Goal: Communication & Community: Ask a question

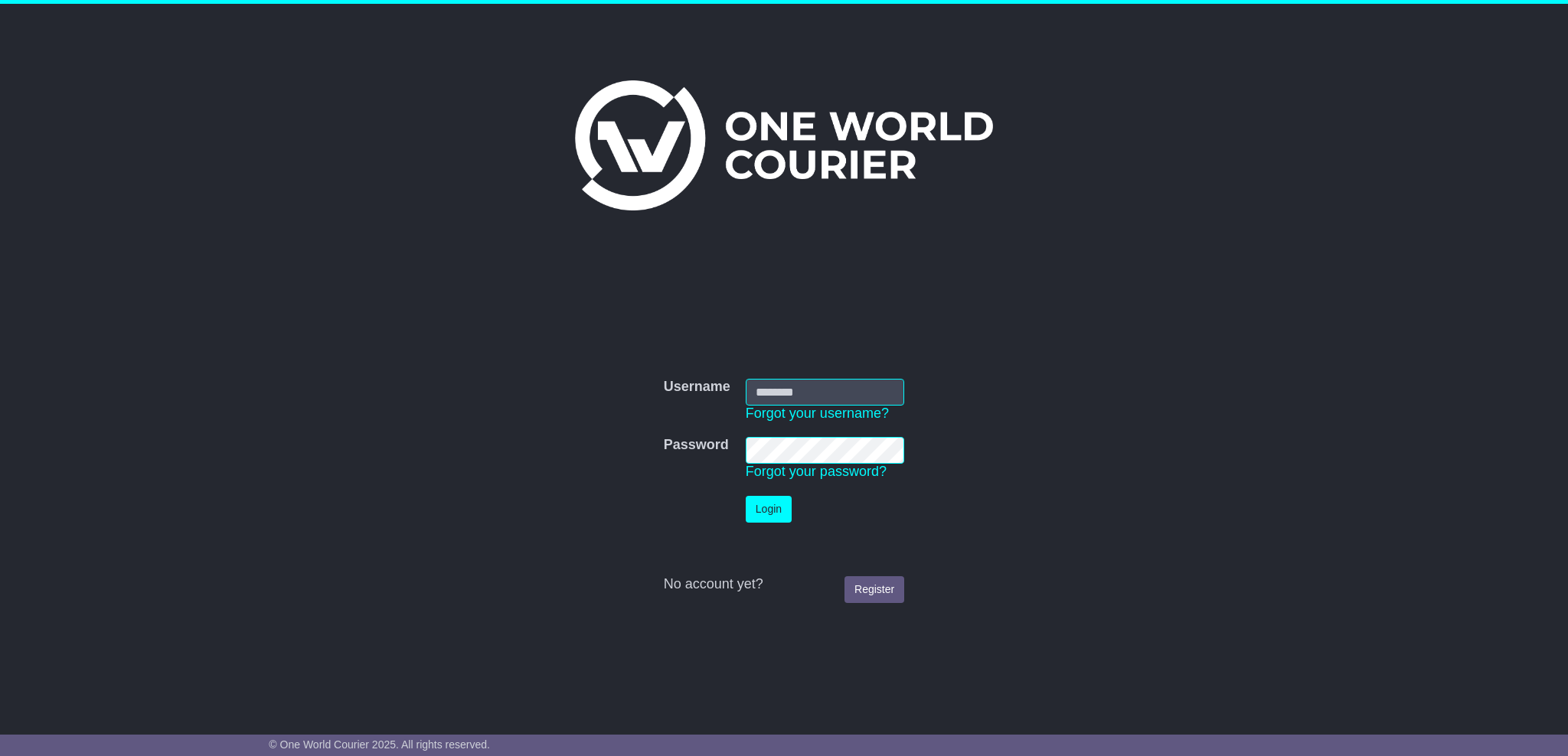
type input "**********"
click at [767, 512] on button "Login" at bounding box center [768, 509] width 46 height 27
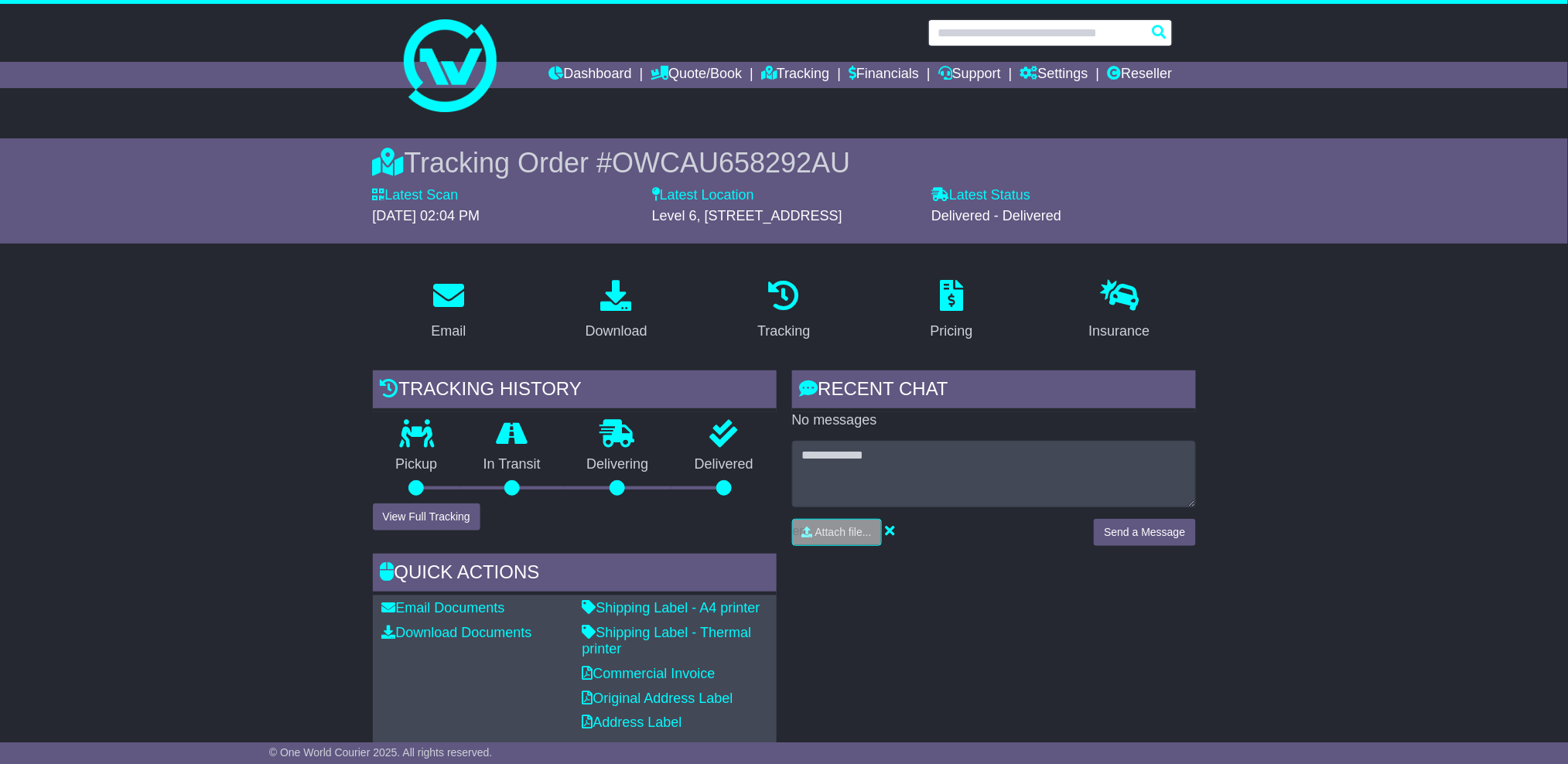
click at [1040, 25] on input "text" at bounding box center [1051, 33] width 244 height 27
paste input "**********"
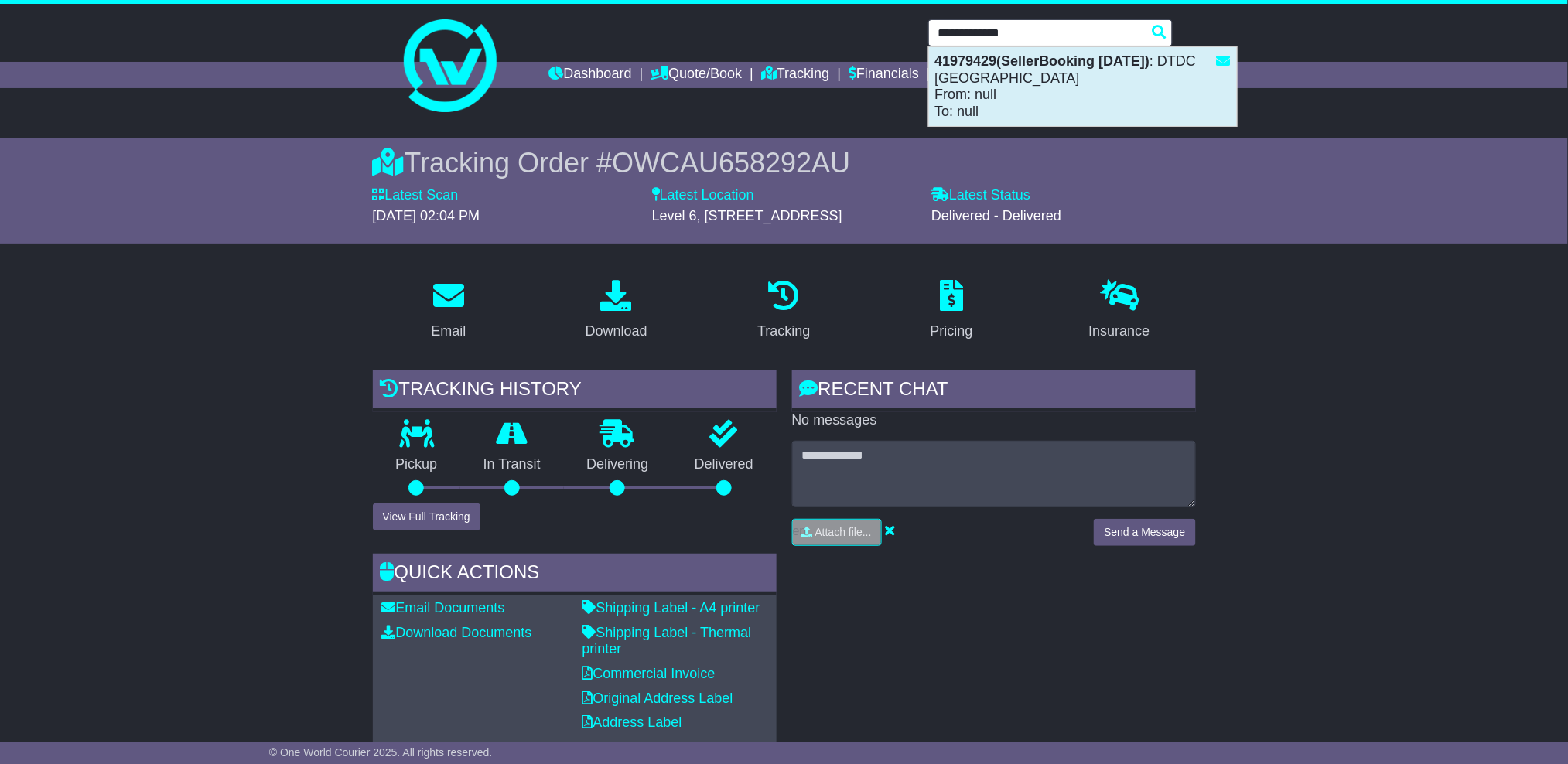
click at [1050, 86] on div "41979429(SellerBooking 13-10-2025) : DTDC Australia From: null To: null" at bounding box center [1082, 86] width 307 height 79
type input "********"
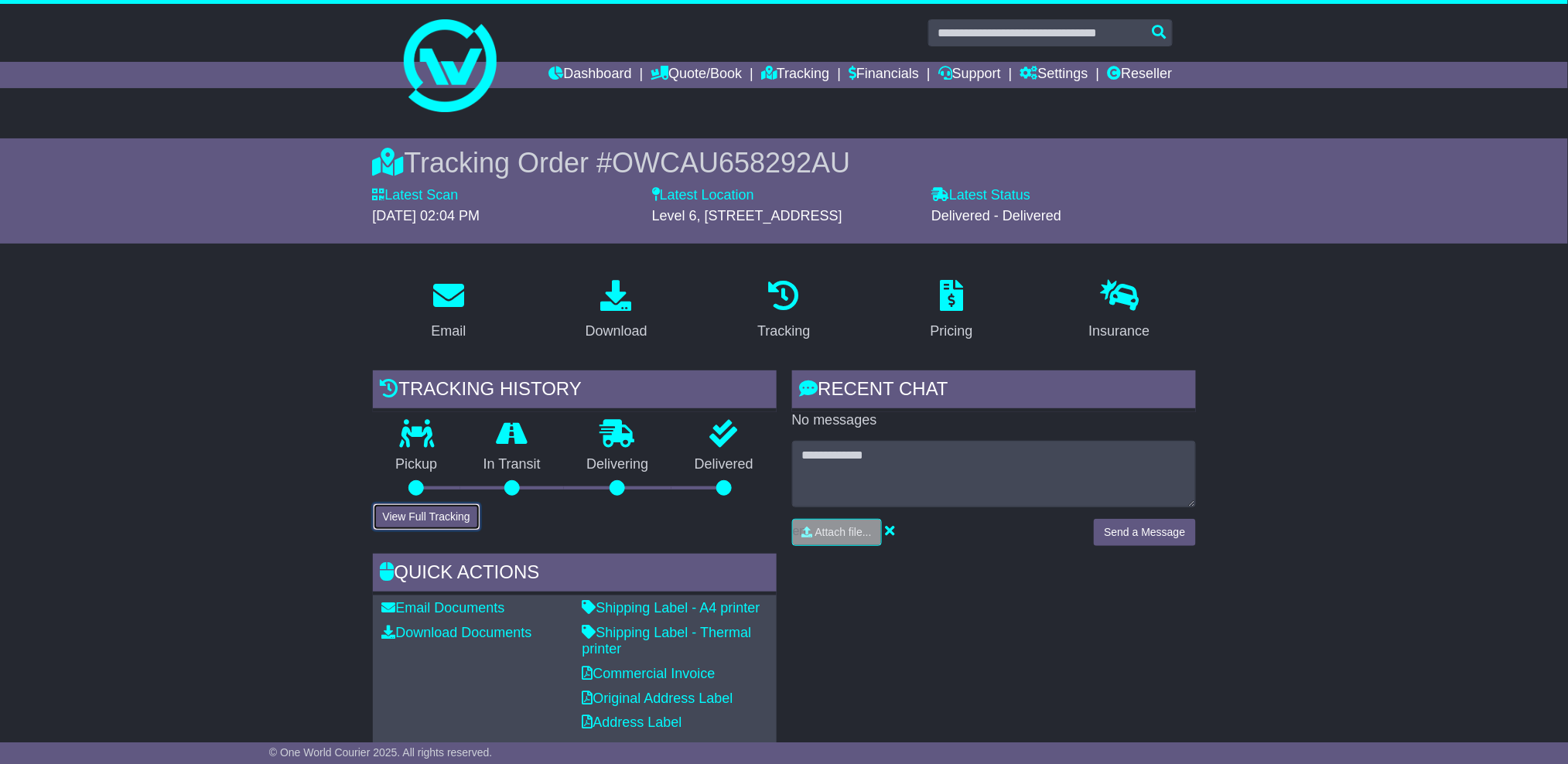
click at [440, 510] on button "View Full Tracking" at bounding box center [426, 517] width 108 height 27
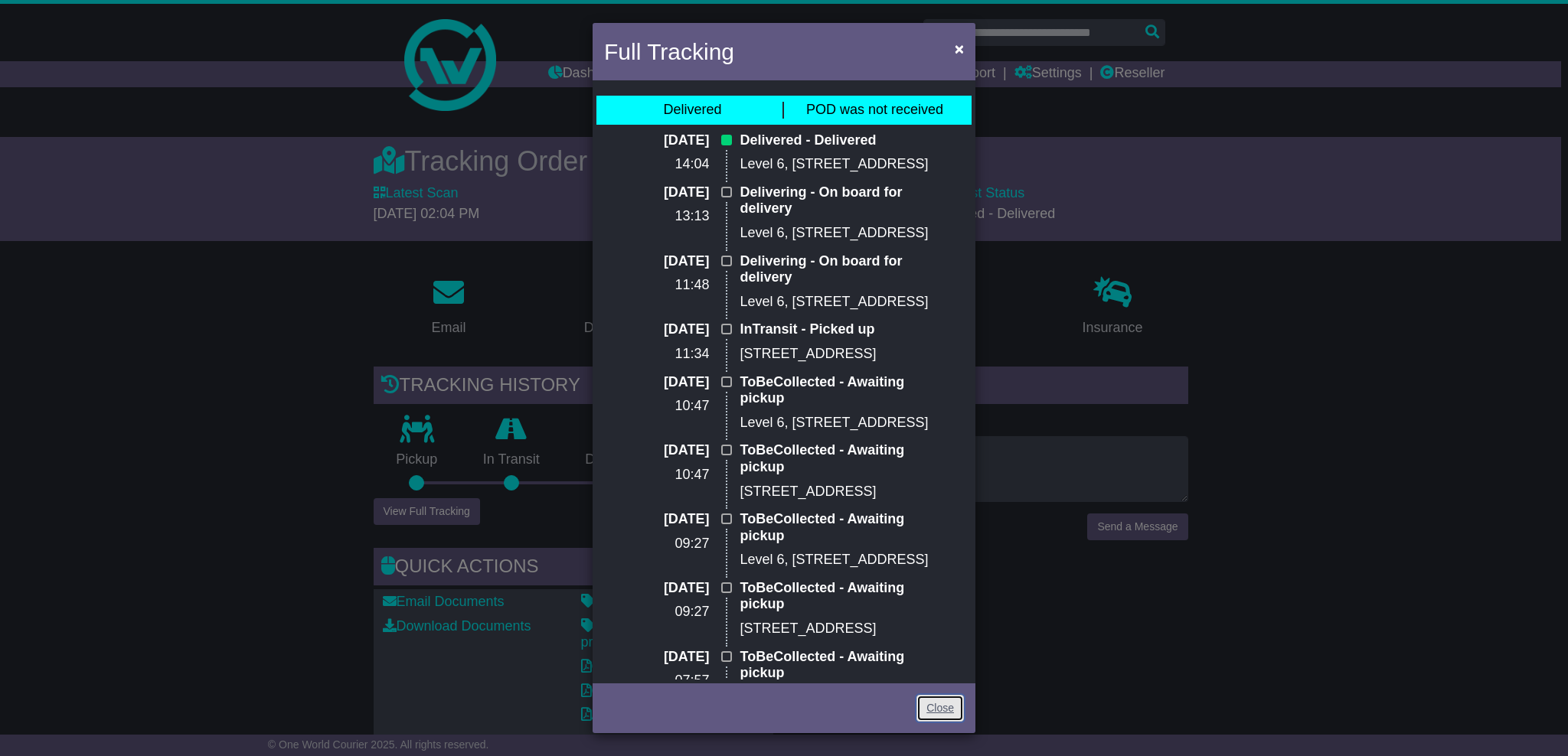
click at [928, 710] on link "Close" at bounding box center [940, 709] width 47 height 27
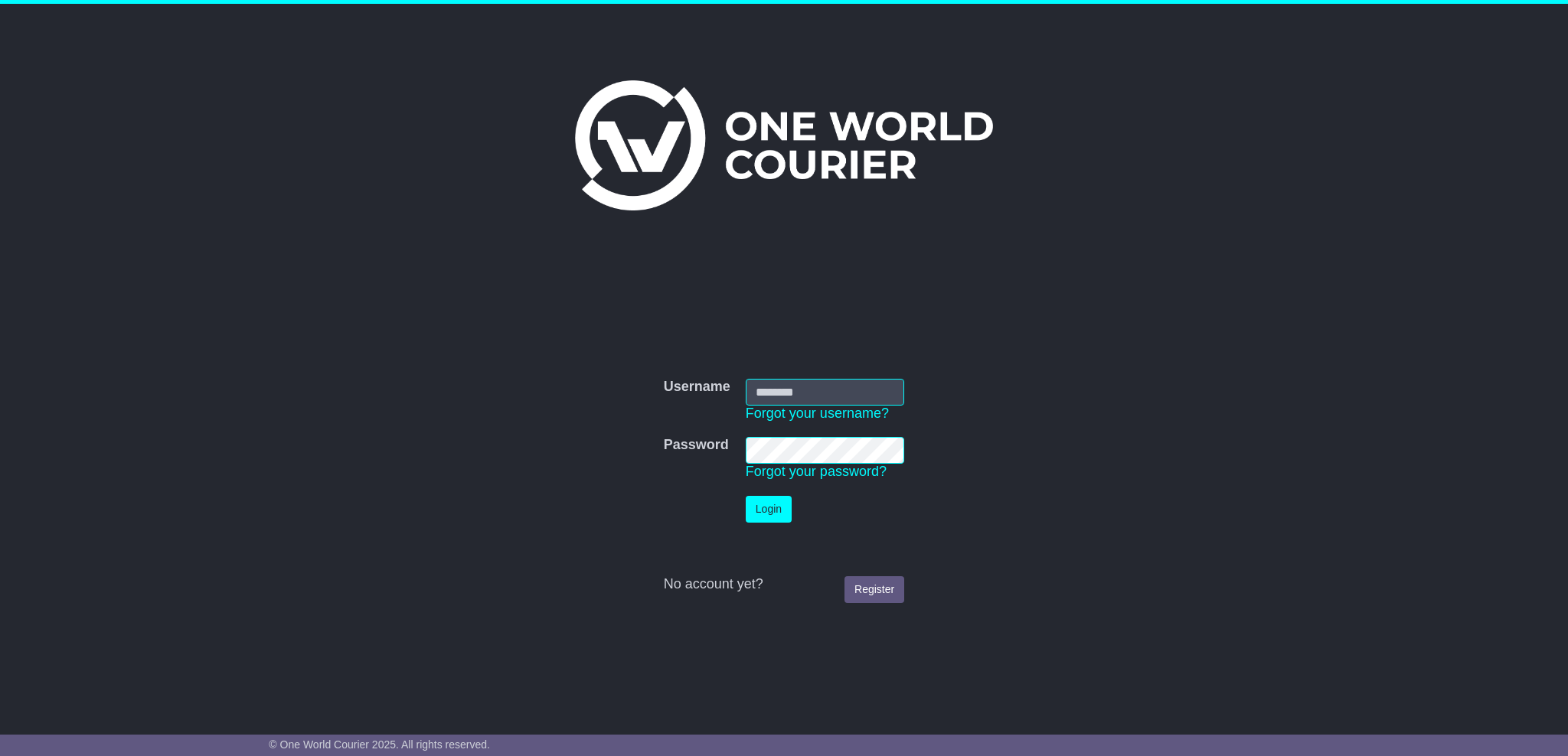
type input "**********"
click at [771, 510] on button "Login" at bounding box center [768, 509] width 46 height 27
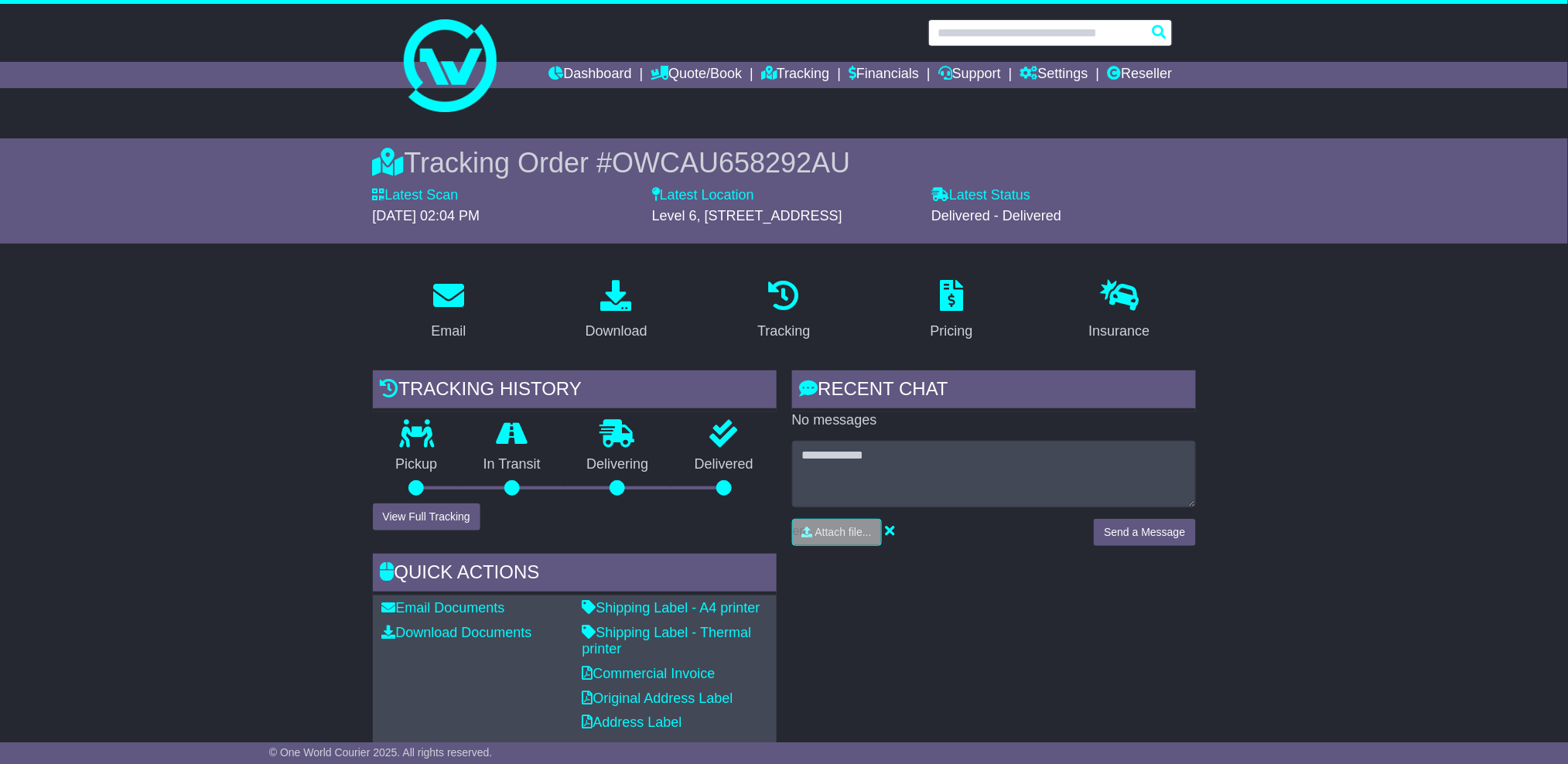
click at [1061, 37] on input "text" at bounding box center [1051, 33] width 244 height 27
paste input "**********"
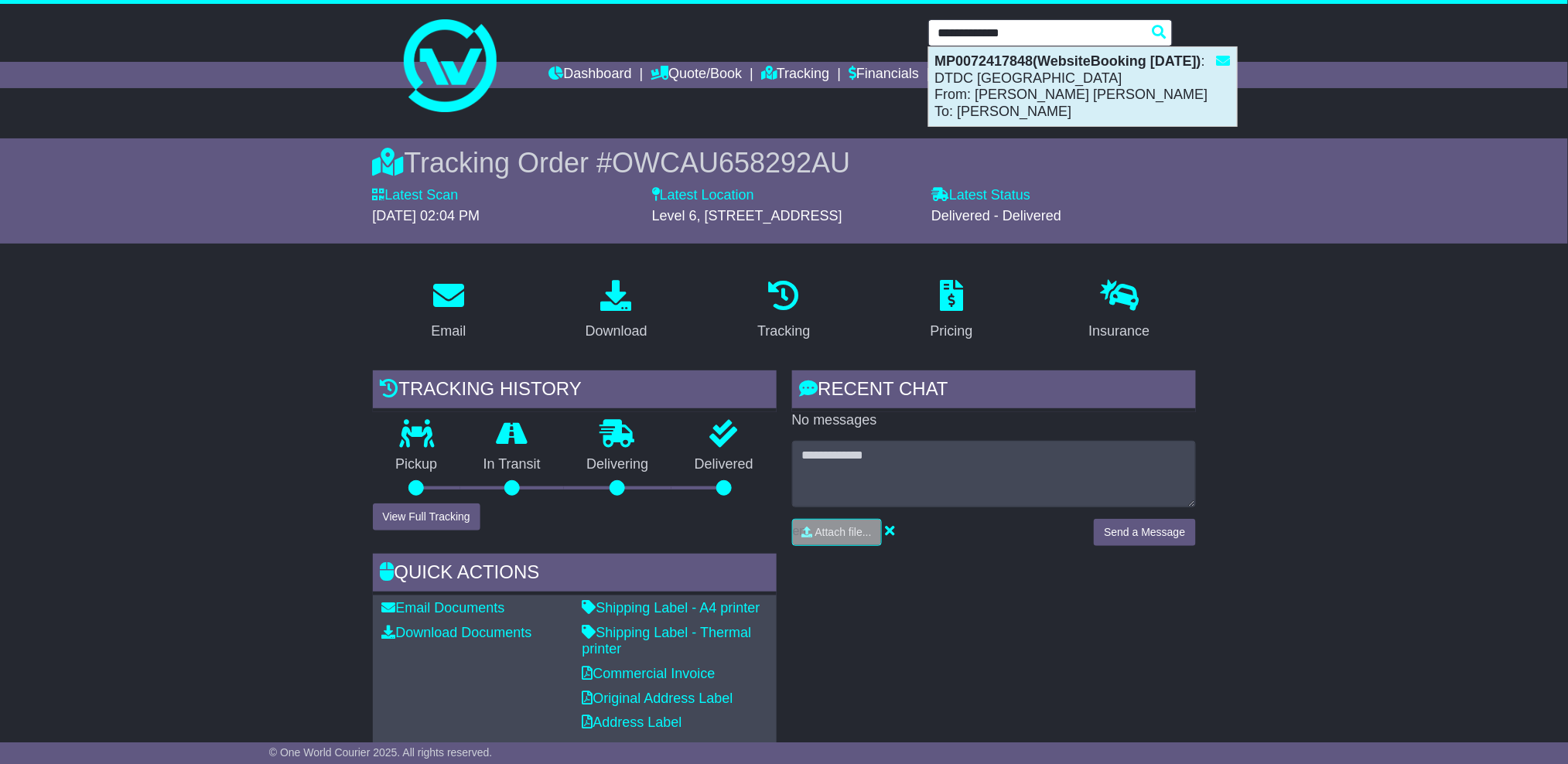
click at [1053, 89] on div "MP0072417848(WebsiteBooking 13-10-2025) : DTDC Australia From: Sophia Dottie To…" at bounding box center [1082, 86] width 307 height 79
type input "**********"
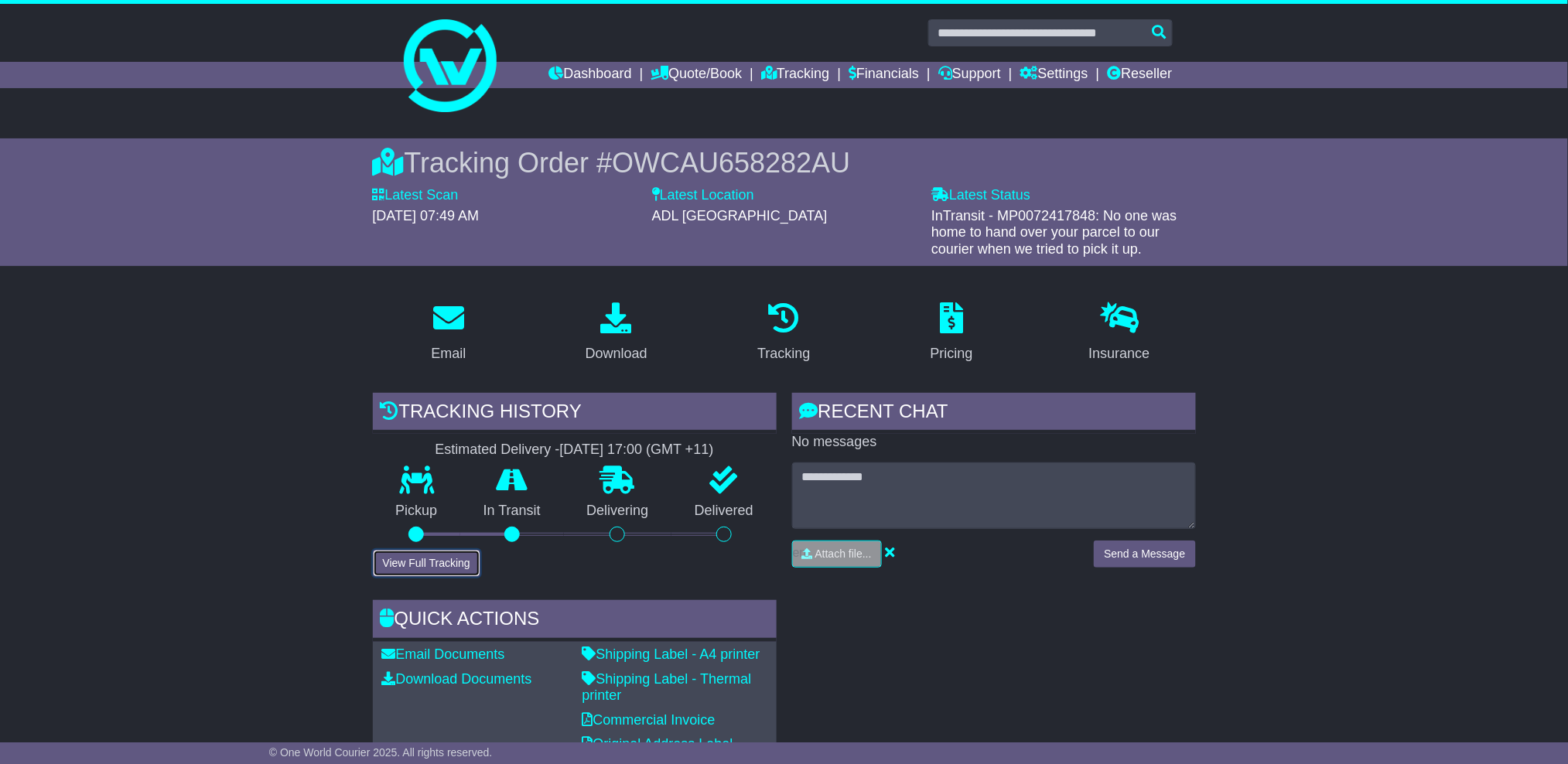
drag, startPoint x: 448, startPoint y: 558, endPoint x: 479, endPoint y: 560, distance: 31.1
click at [448, 559] on button "View Full Tracking" at bounding box center [426, 563] width 108 height 27
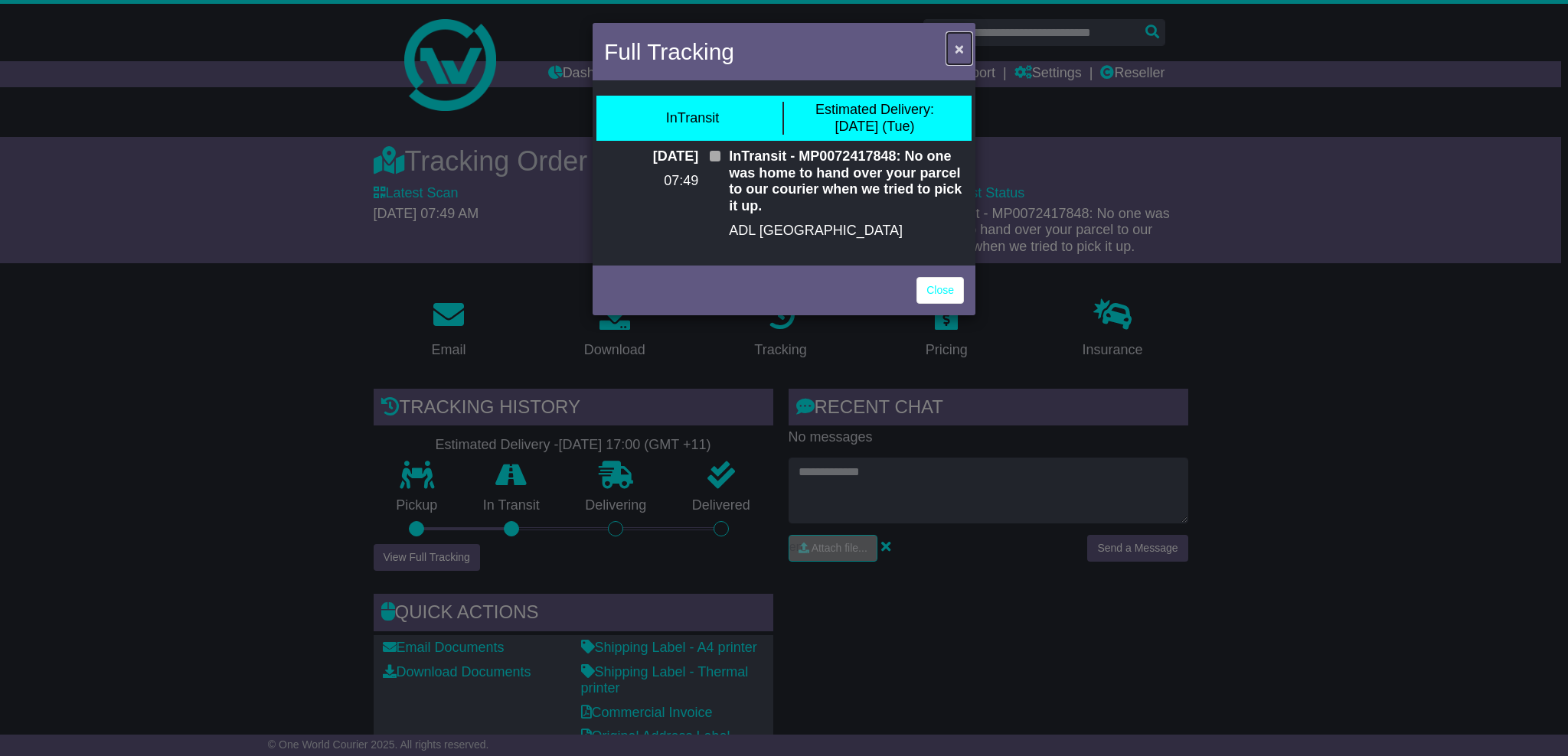
click at [955, 43] on span "×" at bounding box center [959, 48] width 9 height 18
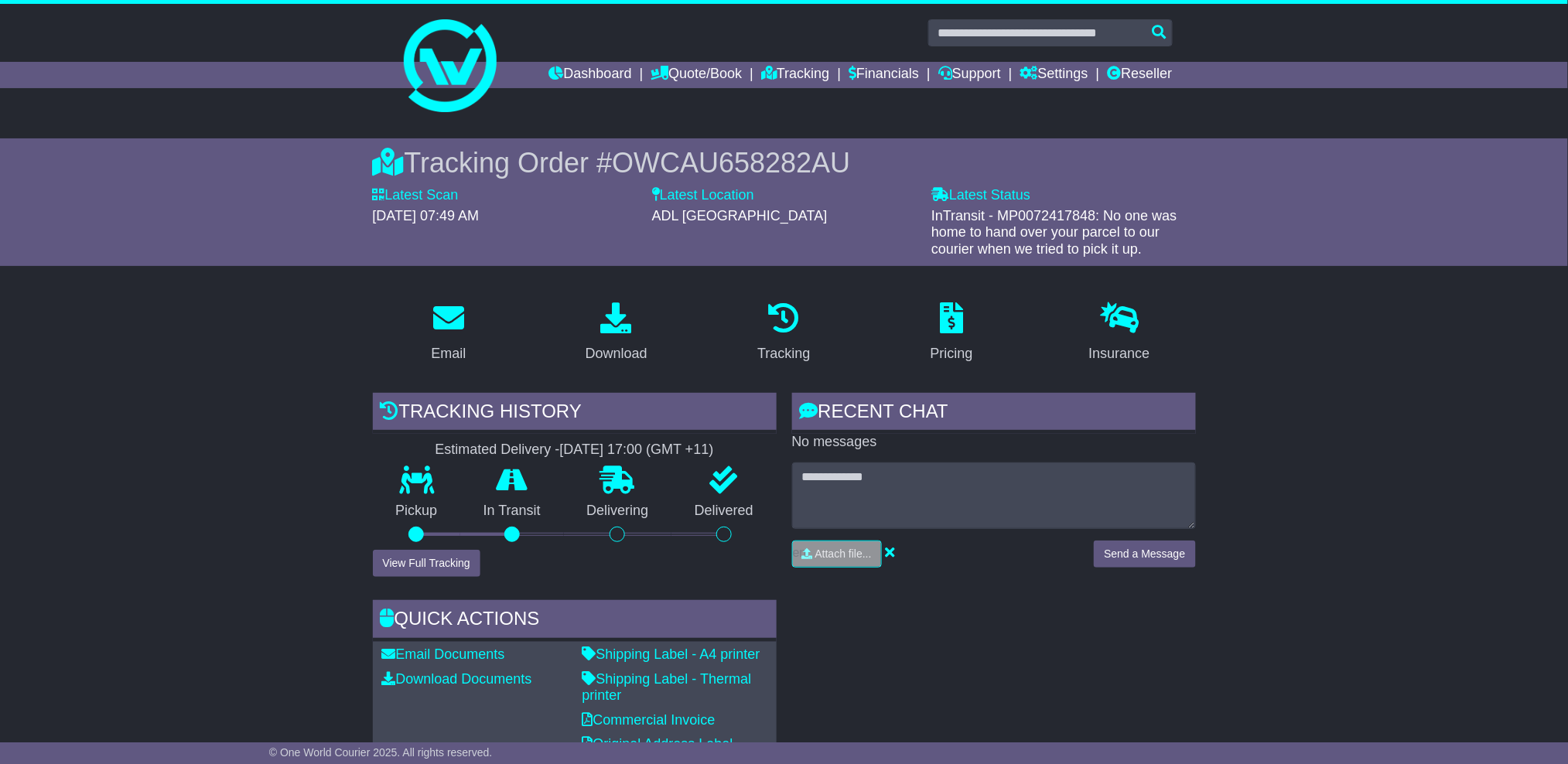
click at [749, 158] on span "OWCAU658282AU" at bounding box center [731, 163] width 238 height 32
click at [748, 158] on span "OWCAU658282AU" at bounding box center [731, 163] width 238 height 32
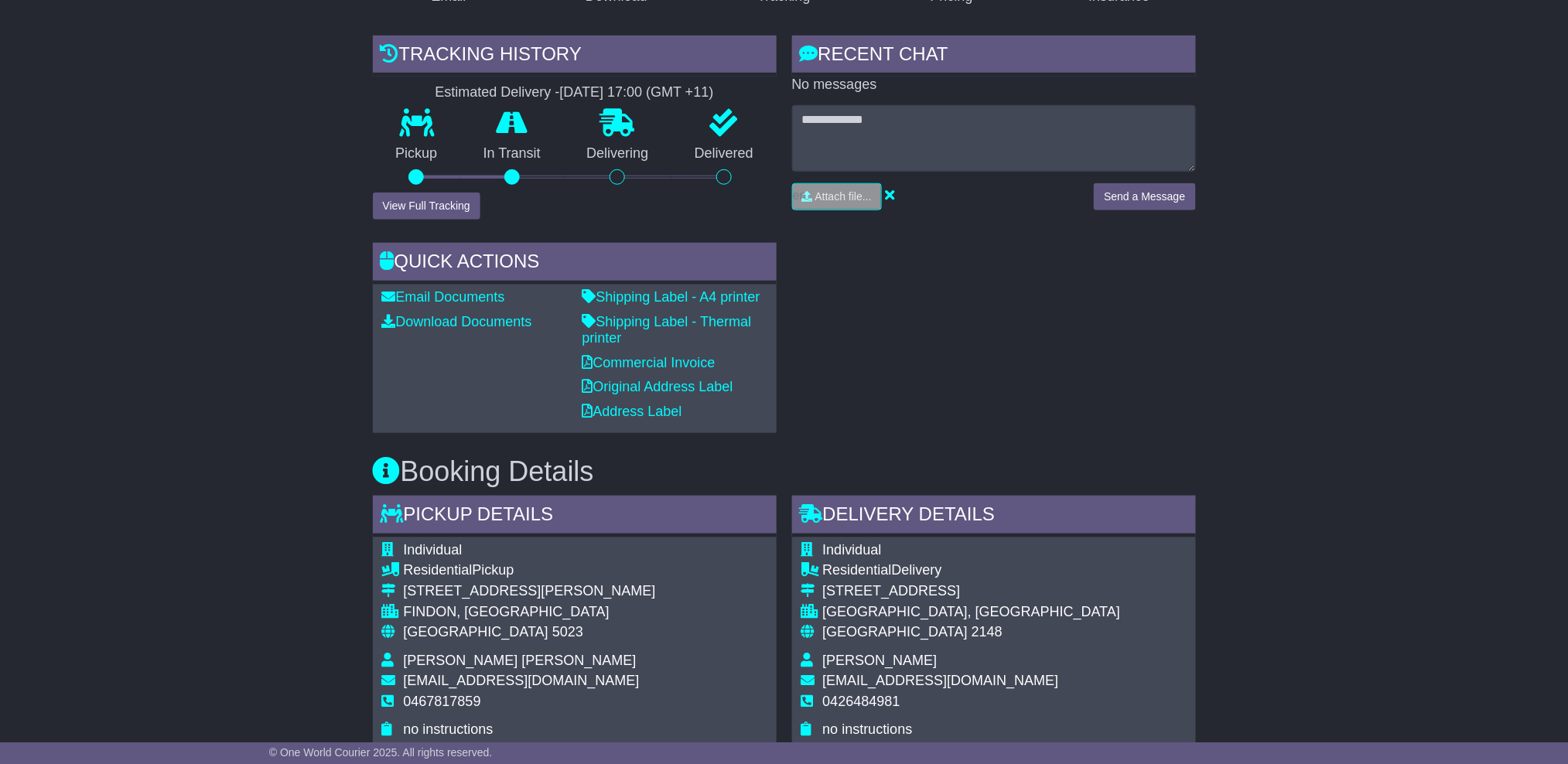
scroll to position [618, 0]
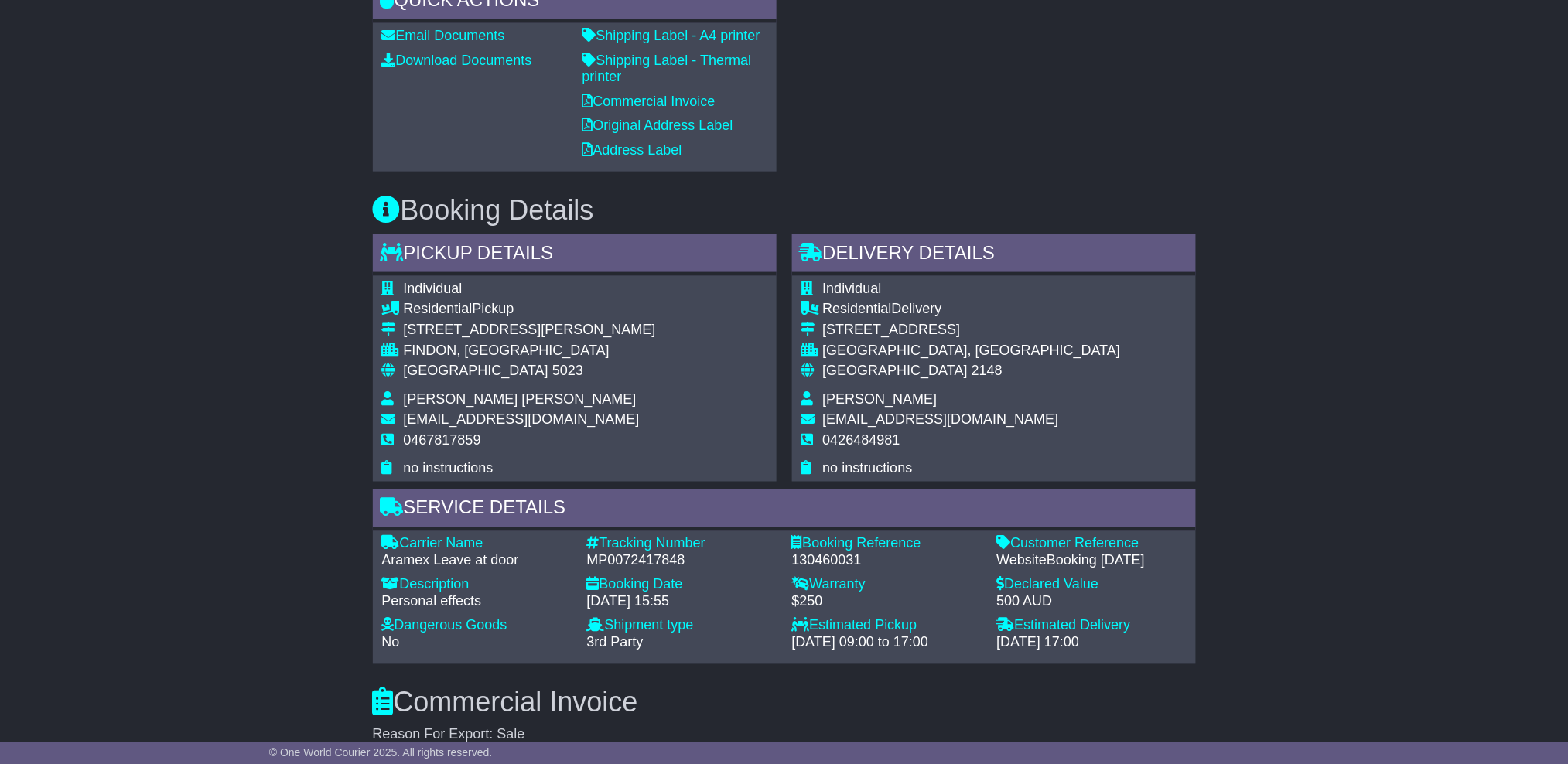
click at [450, 411] on span "deesophy@gmail.com" at bounding box center [522, 419] width 236 height 15
drag, startPoint x: 450, startPoint y: 410, endPoint x: 457, endPoint y: 391, distance: 20.2
click at [457, 391] on span "Sophia Dottie" at bounding box center [521, 399] width 233 height 15
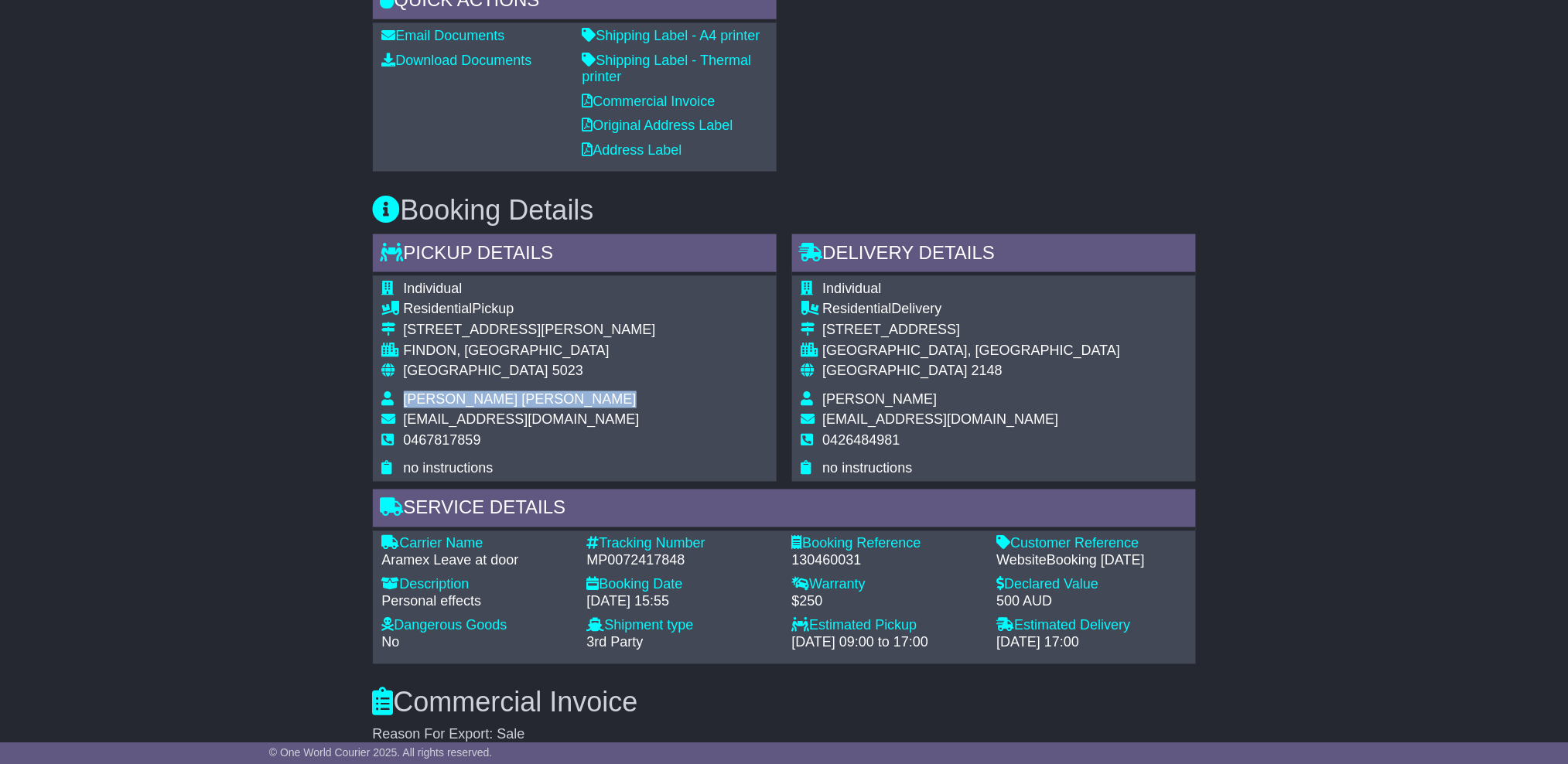
click at [457, 391] on span "Sophia Dottie" at bounding box center [521, 399] width 233 height 15
copy tbody "Sophia Dottie"
click at [452, 411] on span "deesophy@gmail.com" at bounding box center [522, 419] width 236 height 15
click at [500, 412] on span "deesophy@gmail.com" at bounding box center [522, 419] width 236 height 15
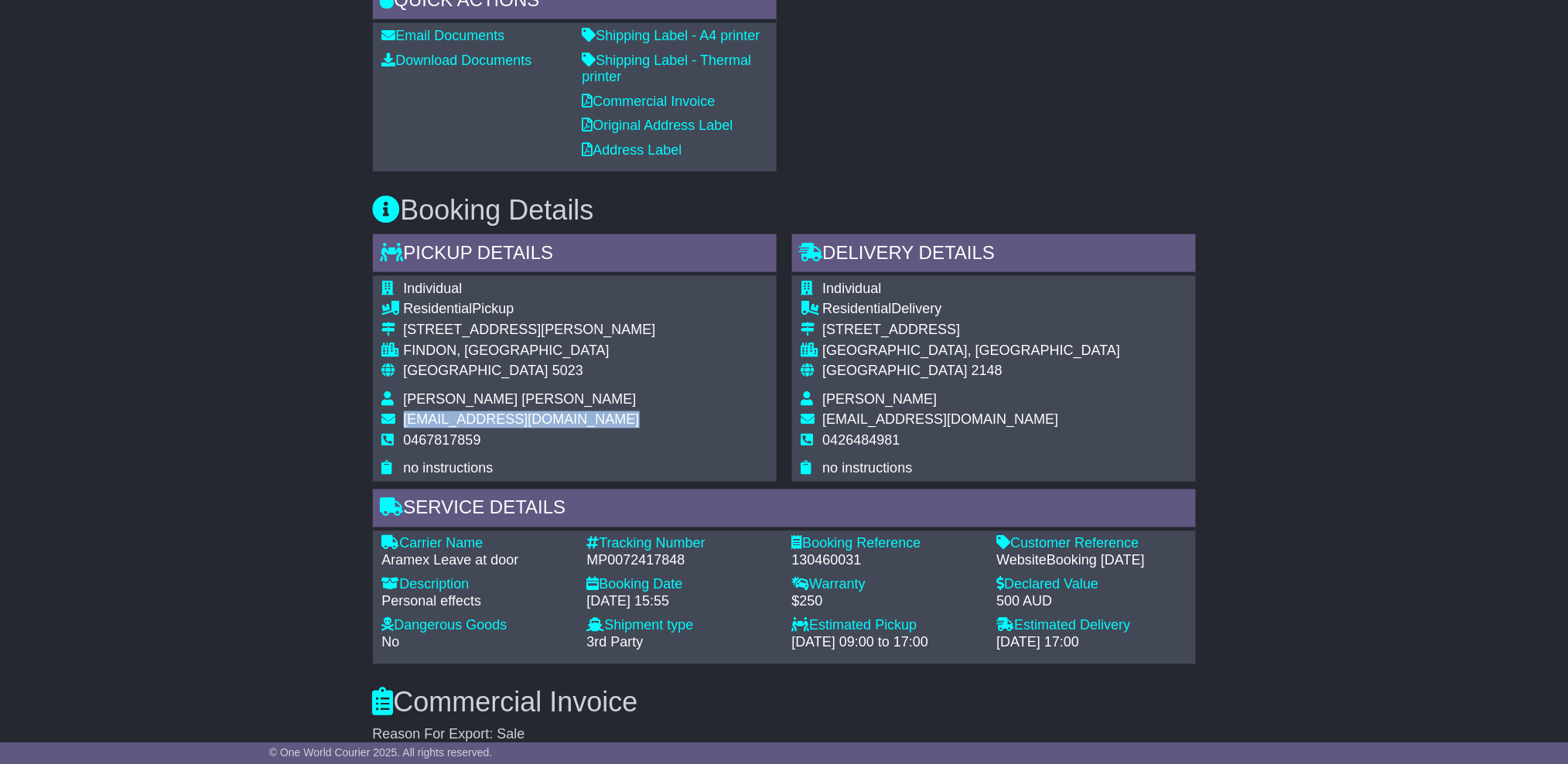
click at [500, 413] on span "deesophy@gmail.com" at bounding box center [522, 419] width 236 height 15
copy tbody "deesophy@gmail.com"
click at [474, 436] on span "0467817859" at bounding box center [443, 439] width 78 height 15
copy span "0467817859"
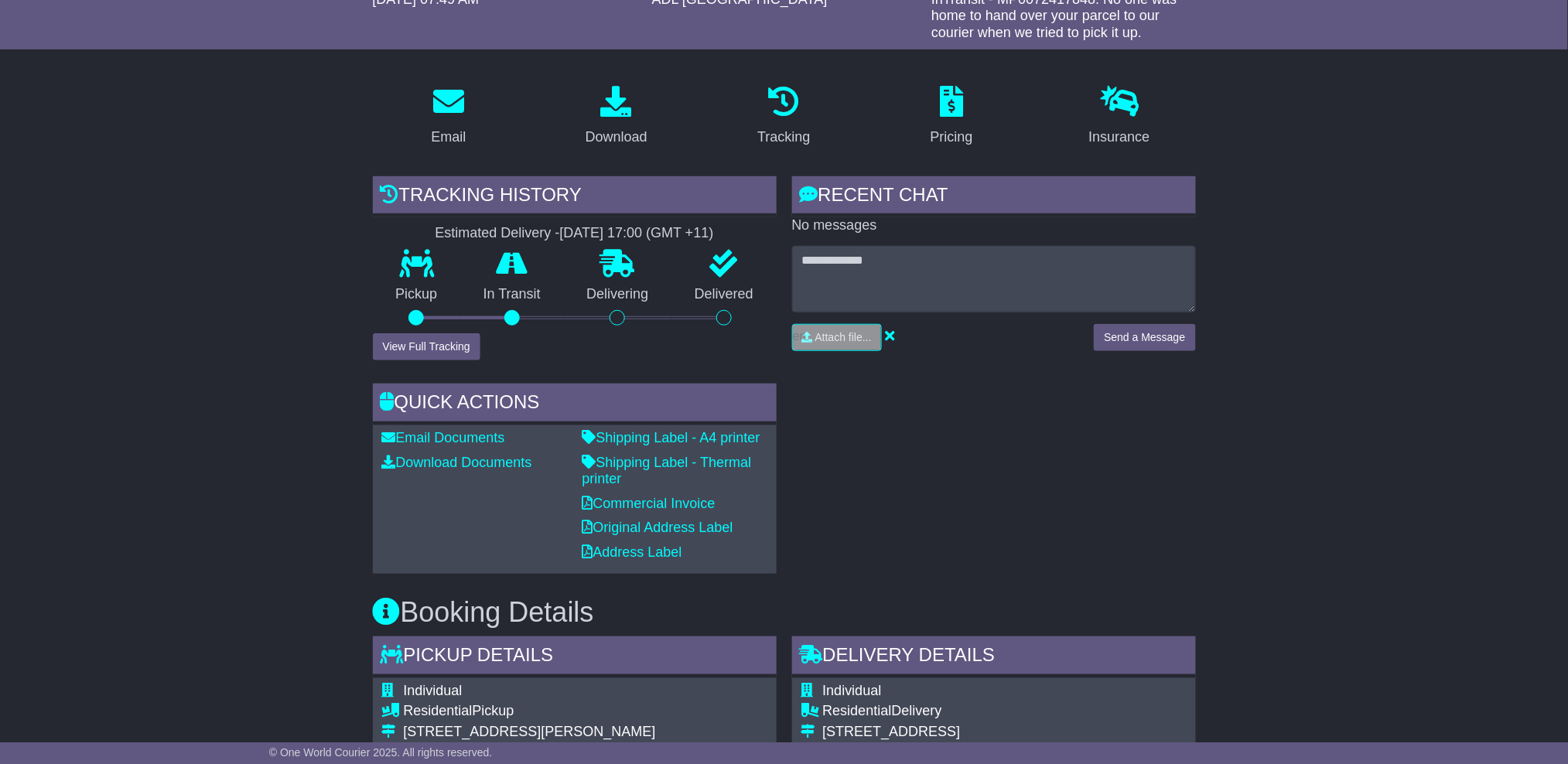
scroll to position [310, 0]
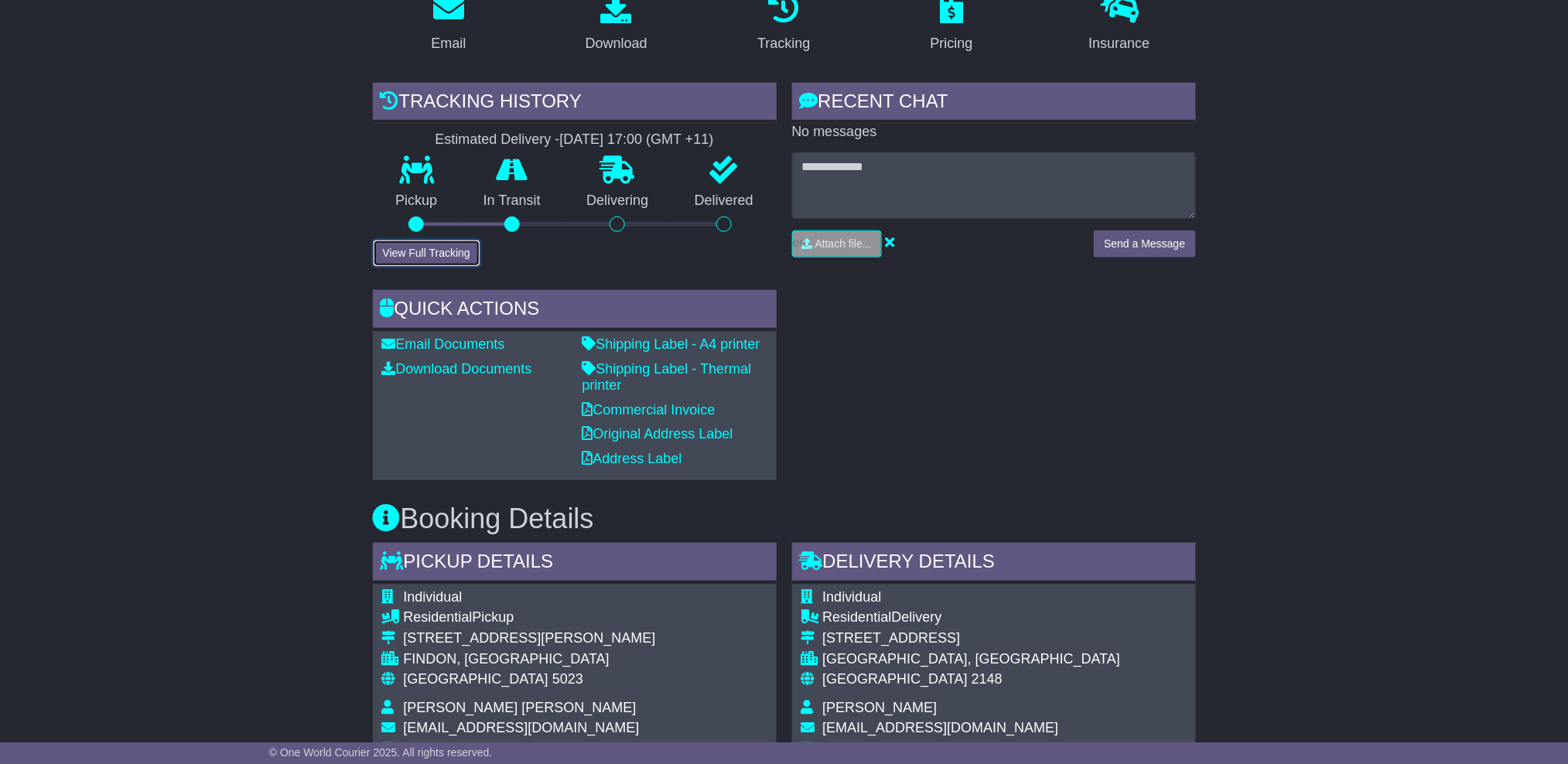
click at [420, 254] on button "View Full Tracking" at bounding box center [426, 253] width 108 height 27
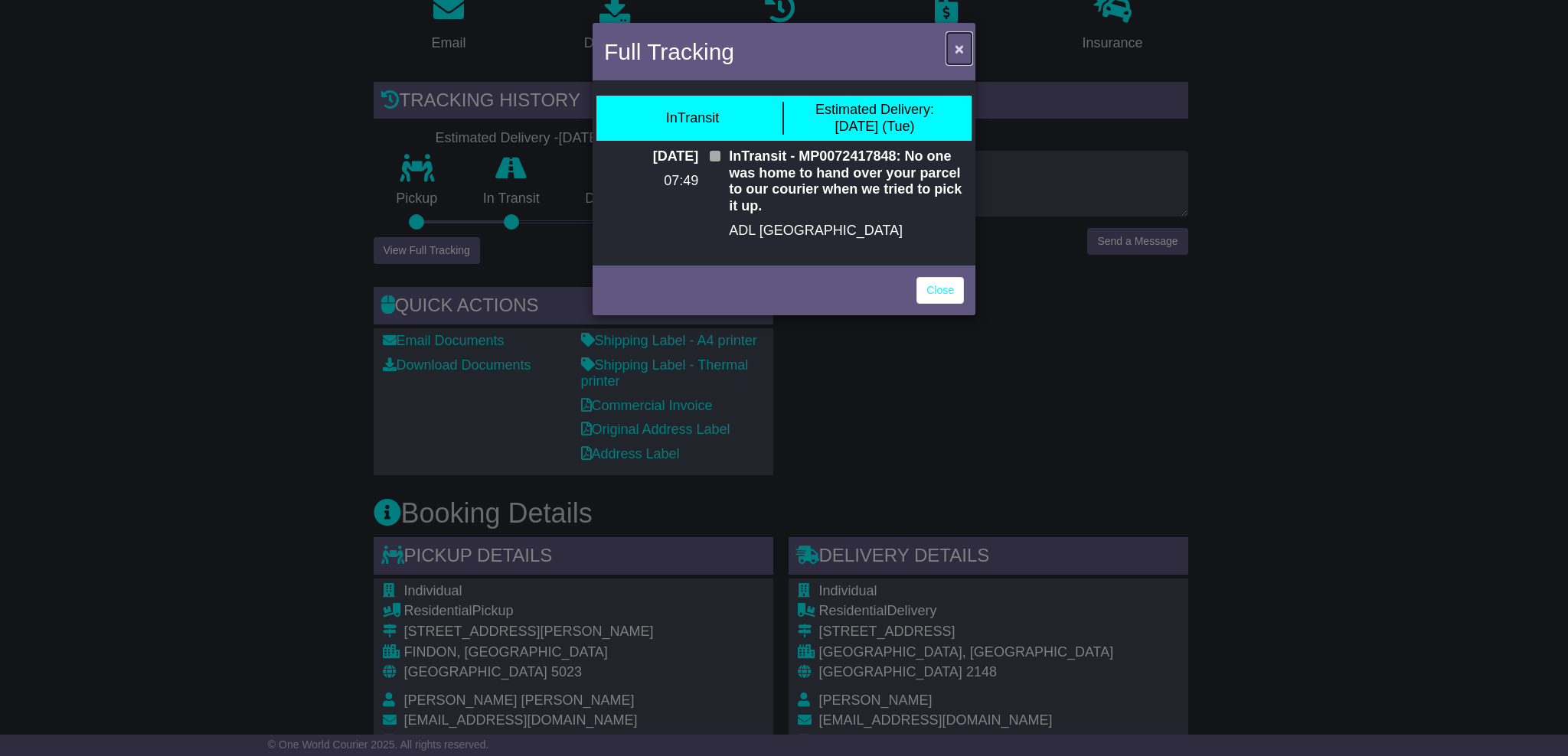
click at [961, 47] on span "×" at bounding box center [959, 48] width 9 height 18
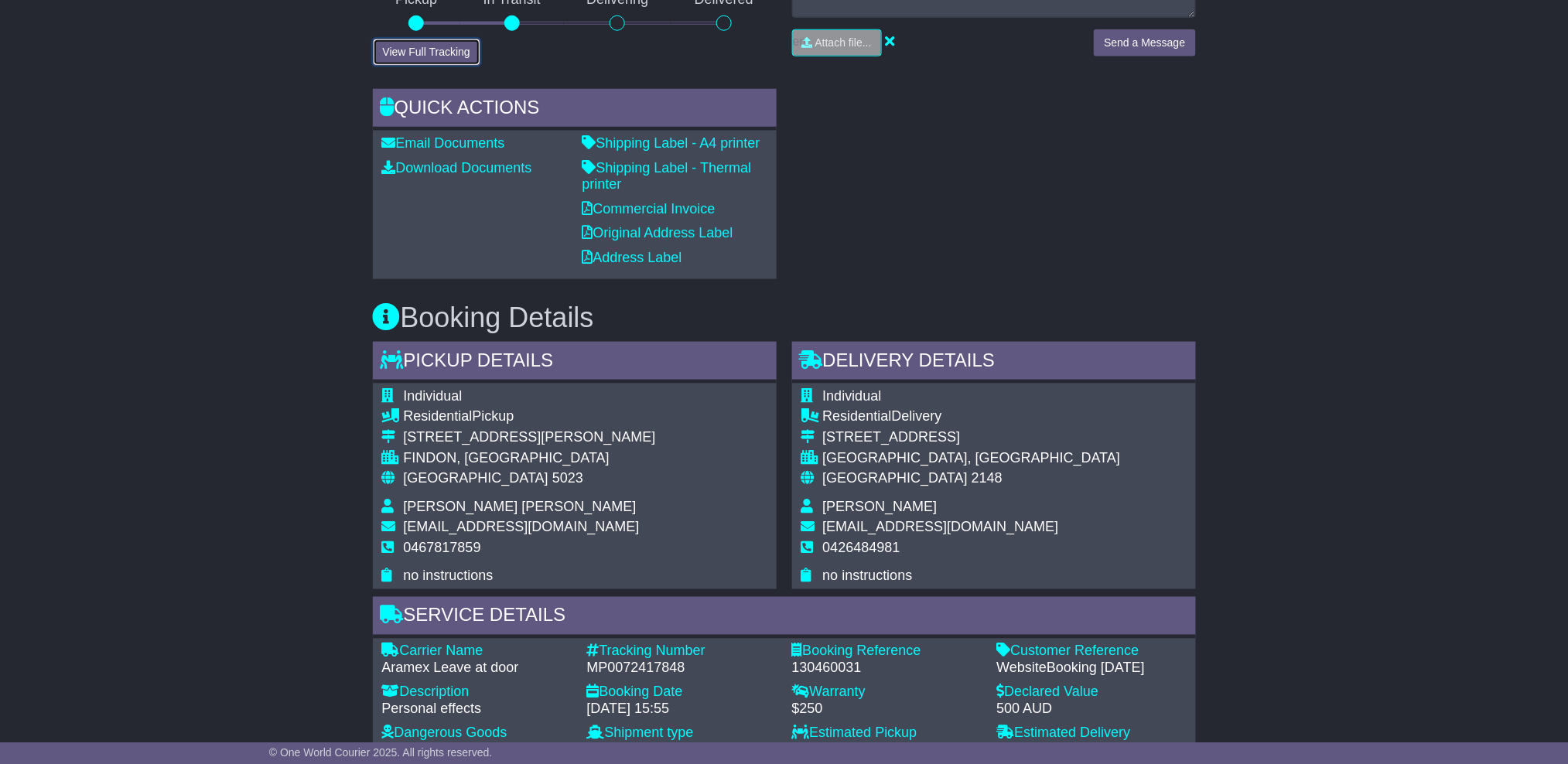
scroll to position [413, 0]
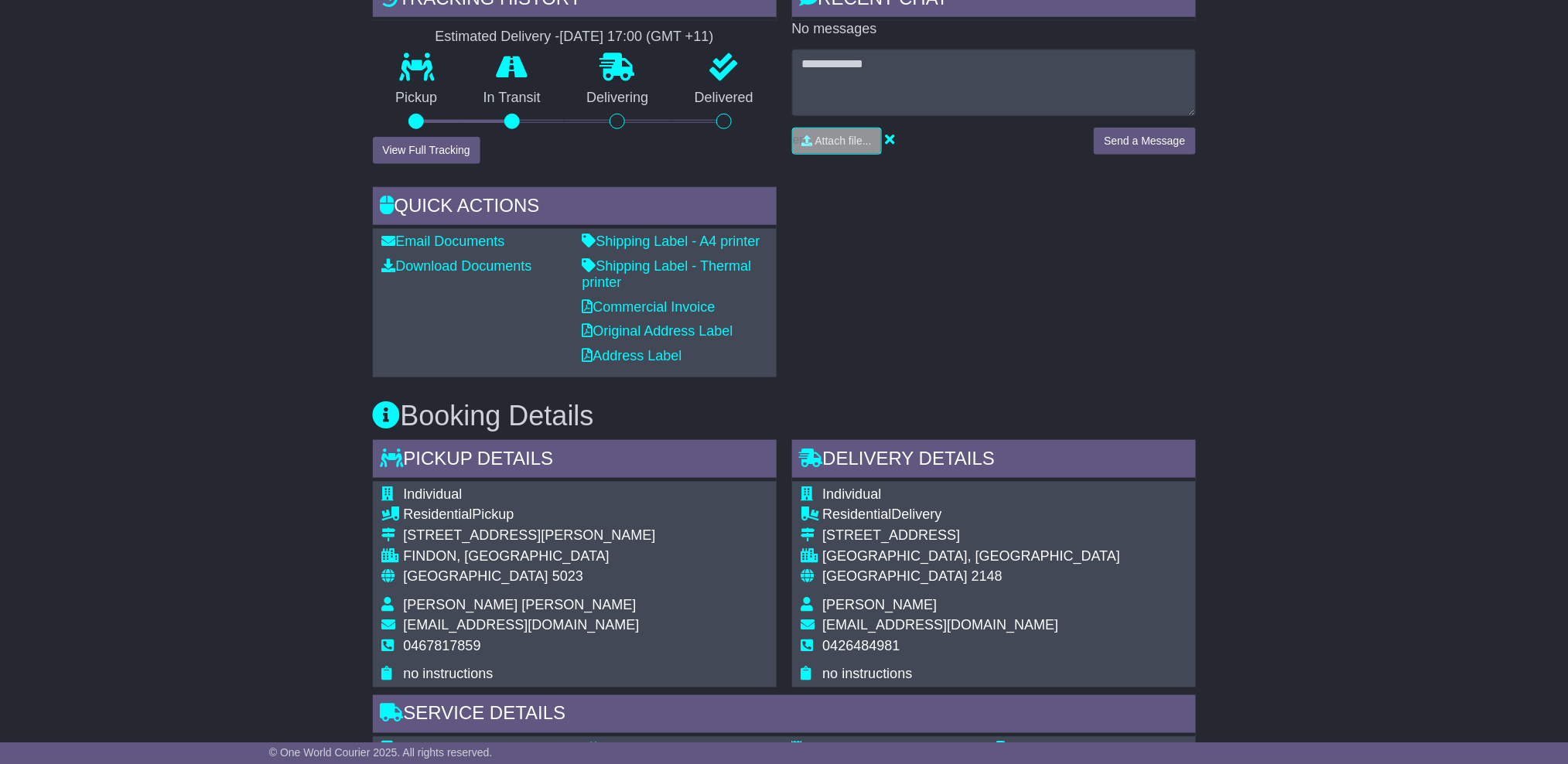
click at [512, 618] on span "[EMAIL_ADDRESS][DOMAIN_NAME]" at bounding box center [522, 625] width 236 height 15
click at [515, 622] on span "[EMAIL_ADDRESS][DOMAIN_NAME]" at bounding box center [522, 625] width 236 height 15
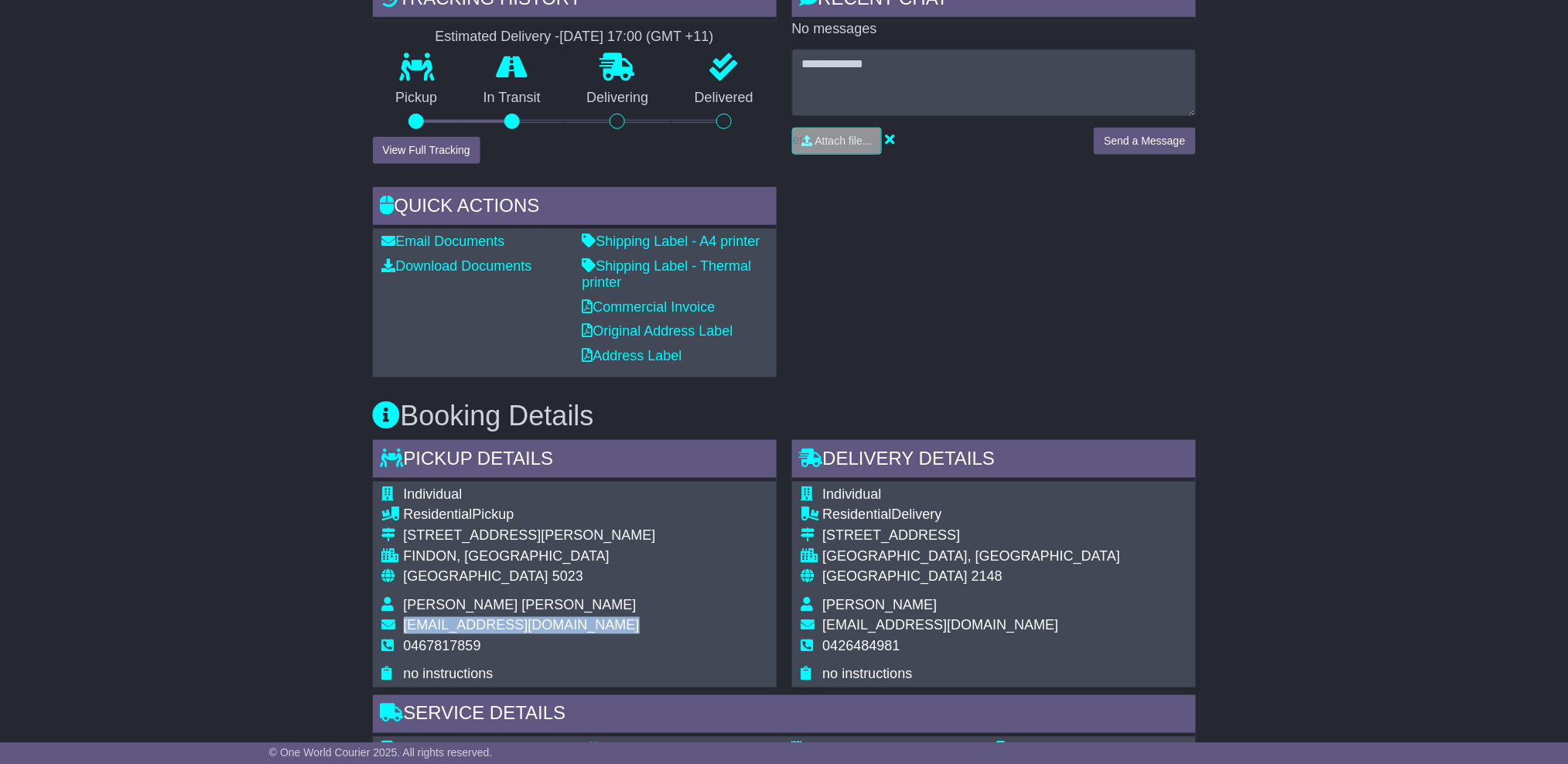
copy tbody "[EMAIL_ADDRESS][DOMAIN_NAME]"
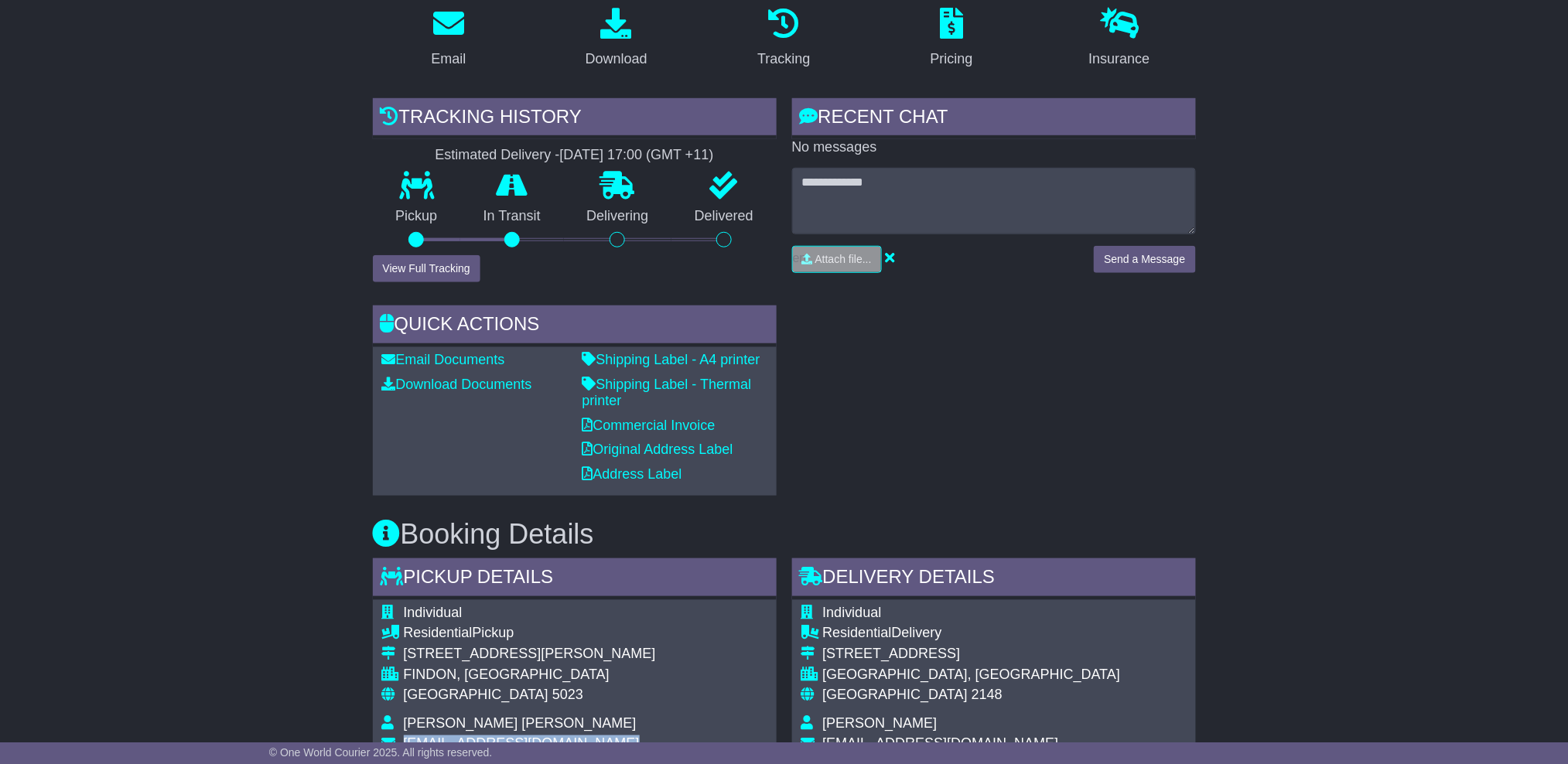
scroll to position [206, 0]
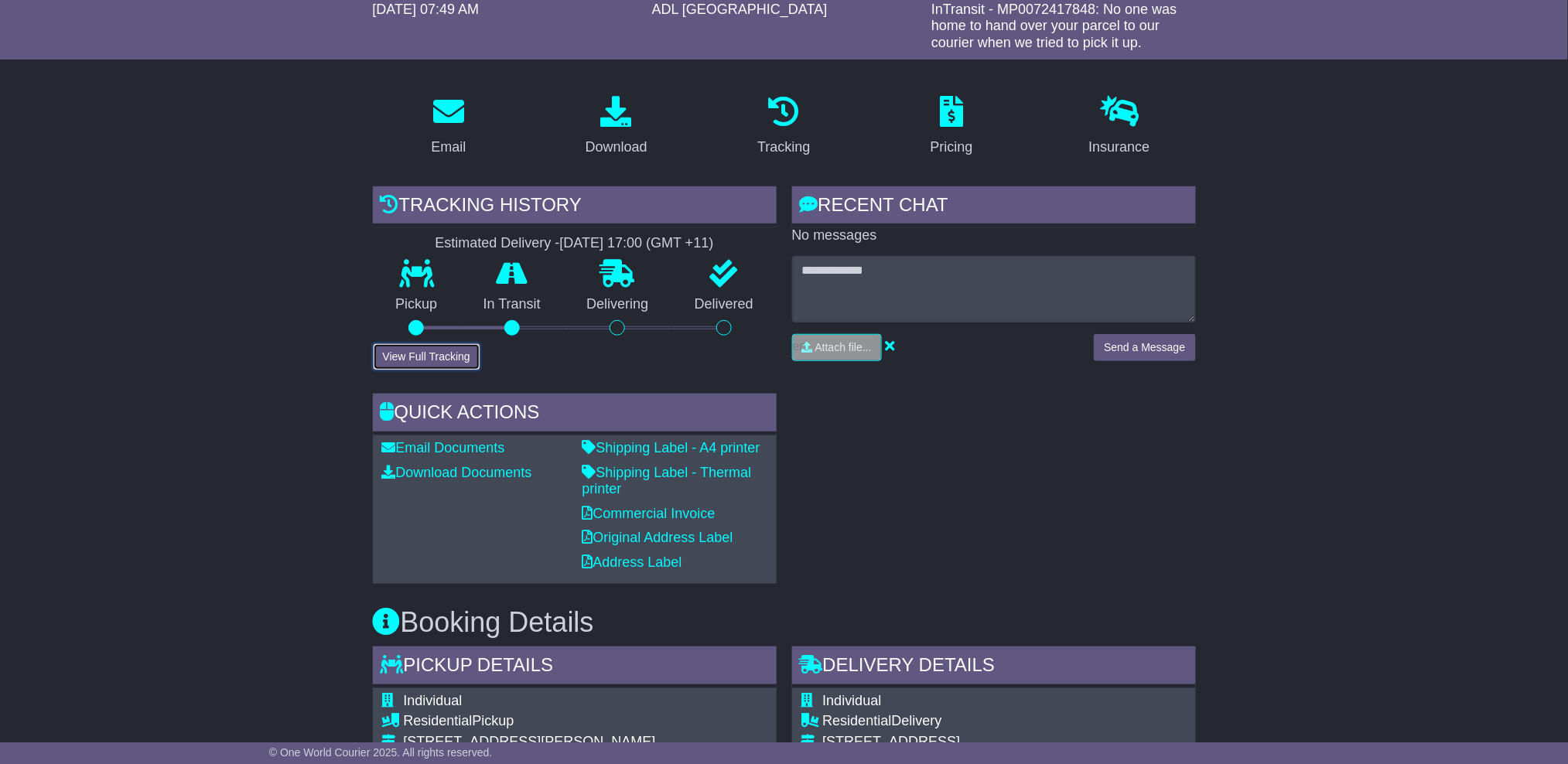
click at [455, 347] on button "View Full Tracking" at bounding box center [426, 357] width 108 height 27
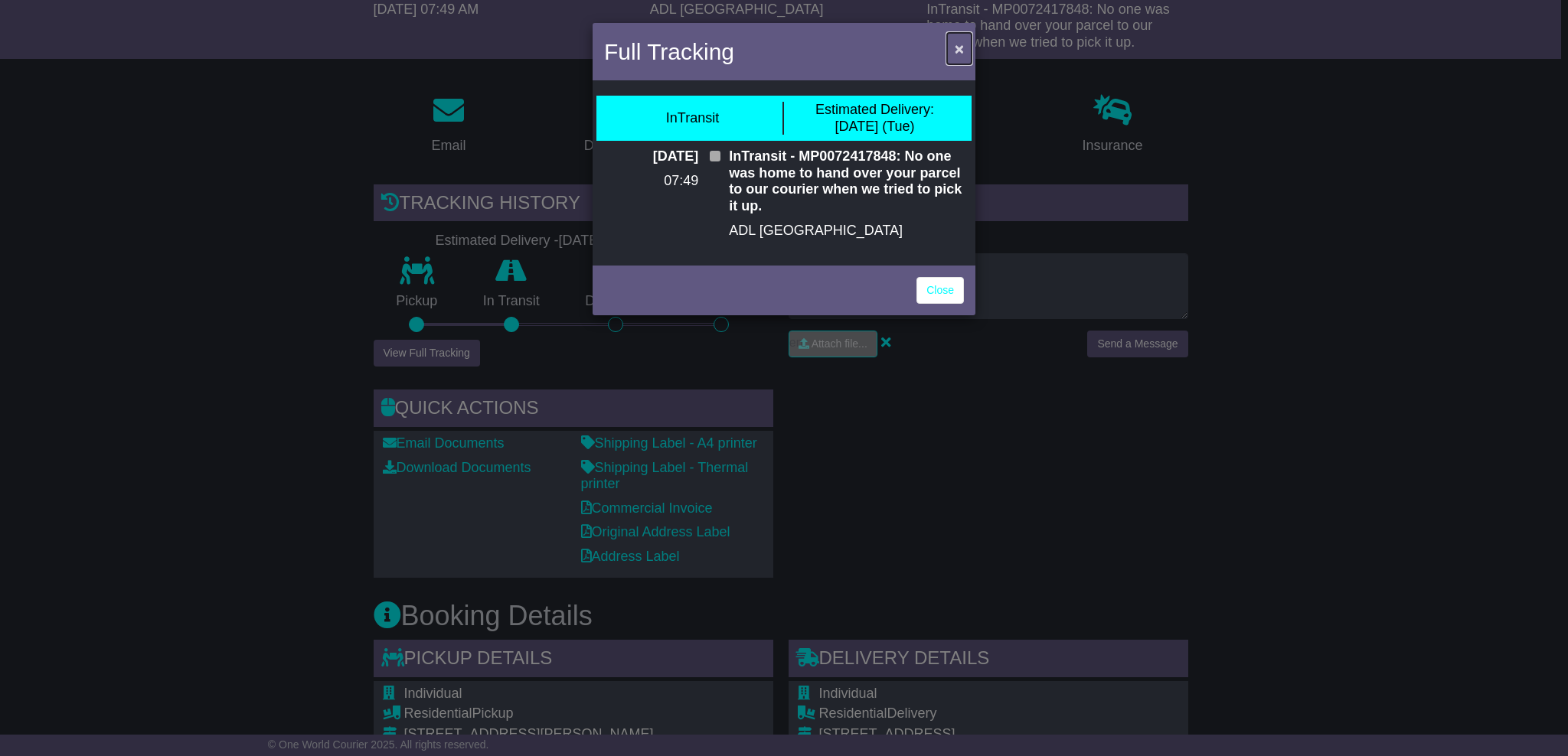
click at [959, 50] on span "×" at bounding box center [959, 48] width 9 height 18
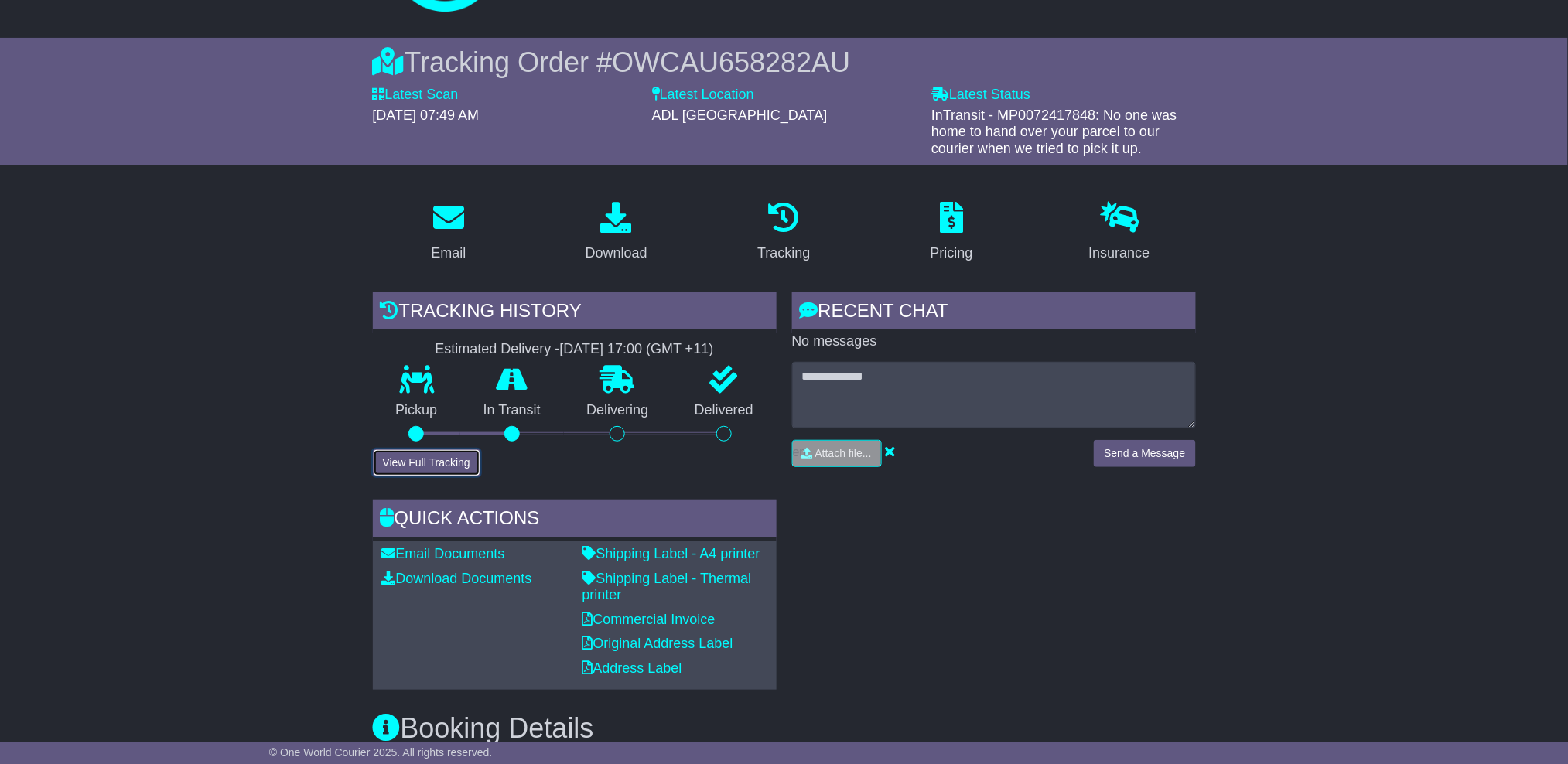
scroll to position [0, 0]
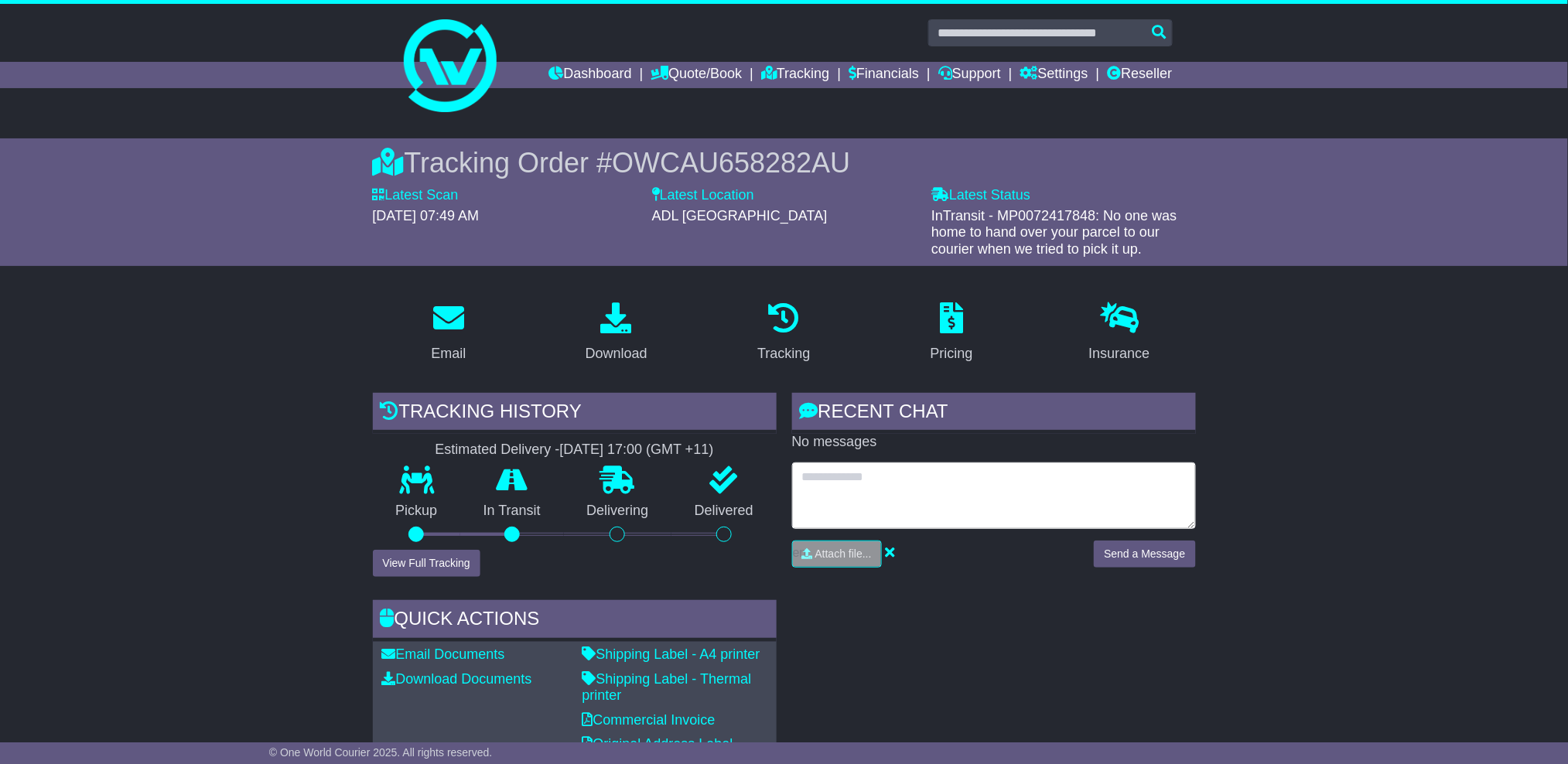
click at [929, 482] on textarea at bounding box center [994, 496] width 404 height 67
click at [994, 518] on textarea "**********" at bounding box center [994, 496] width 404 height 67
type textarea "**********"
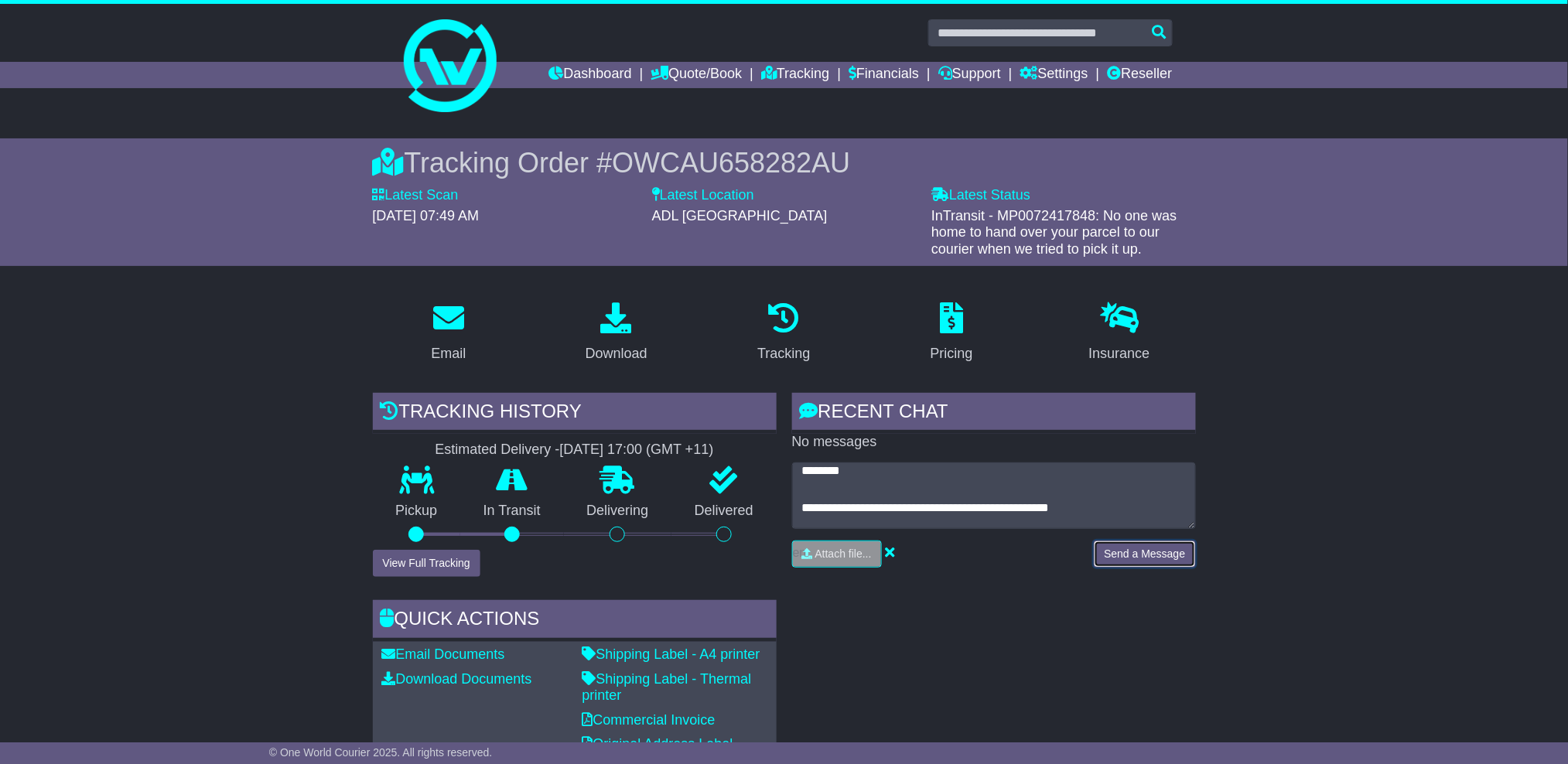
click at [1119, 560] on button "Send a Message" at bounding box center [1145, 554] width 101 height 27
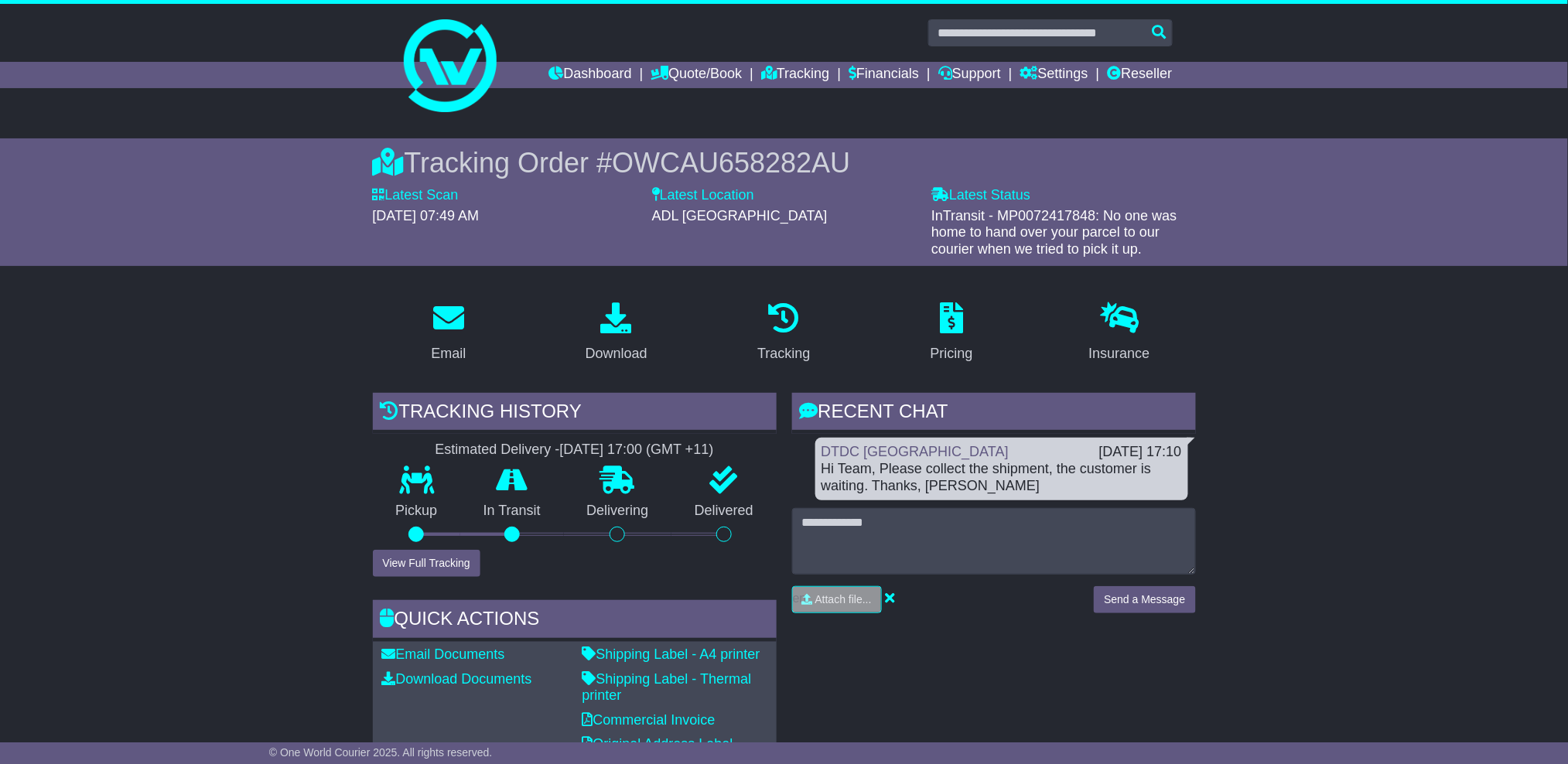
click at [718, 178] on span "OWCAU658282AU" at bounding box center [731, 163] width 238 height 32
click at [720, 170] on span "OWCAU658282AU" at bounding box center [731, 163] width 238 height 32
click at [720, 168] on span "OWCAU658282AU" at bounding box center [731, 163] width 238 height 32
copy span "OWCAU658282AU"
click at [414, 560] on button "View Full Tracking" at bounding box center [426, 563] width 108 height 27
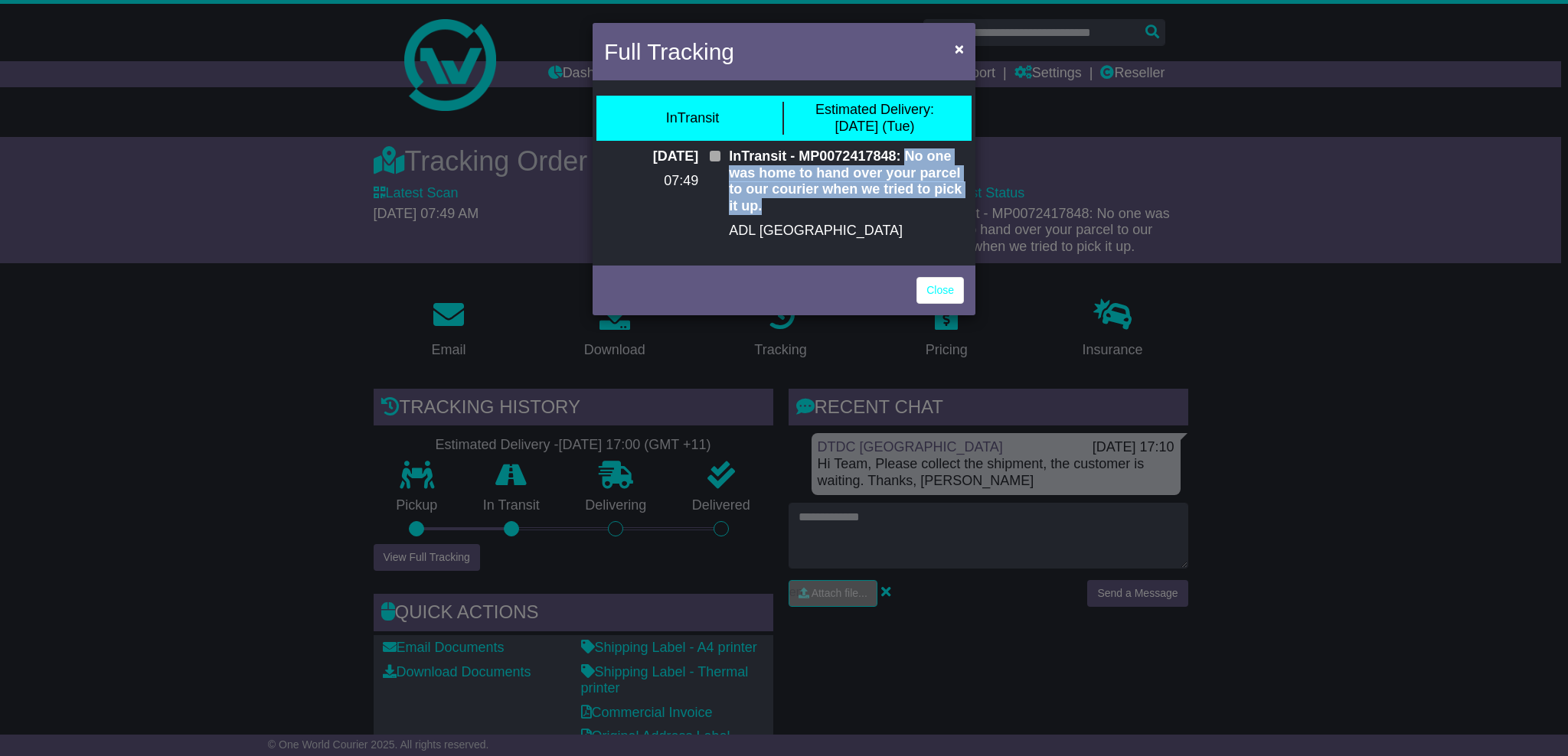
drag, startPoint x: 905, startPoint y: 158, endPoint x: 939, endPoint y: 203, distance: 56.4
click at [939, 203] on p "InTransit - MP0072417848: No one was home to hand over your parcel to our couri…" at bounding box center [846, 182] width 235 height 66
drag, startPoint x: 939, startPoint y: 203, endPoint x: 865, endPoint y: 191, distance: 75.0
copy p "No one was home to hand over your parcel to our courier when we tried to pick i…"
click at [950, 289] on link "Close" at bounding box center [940, 291] width 47 height 27
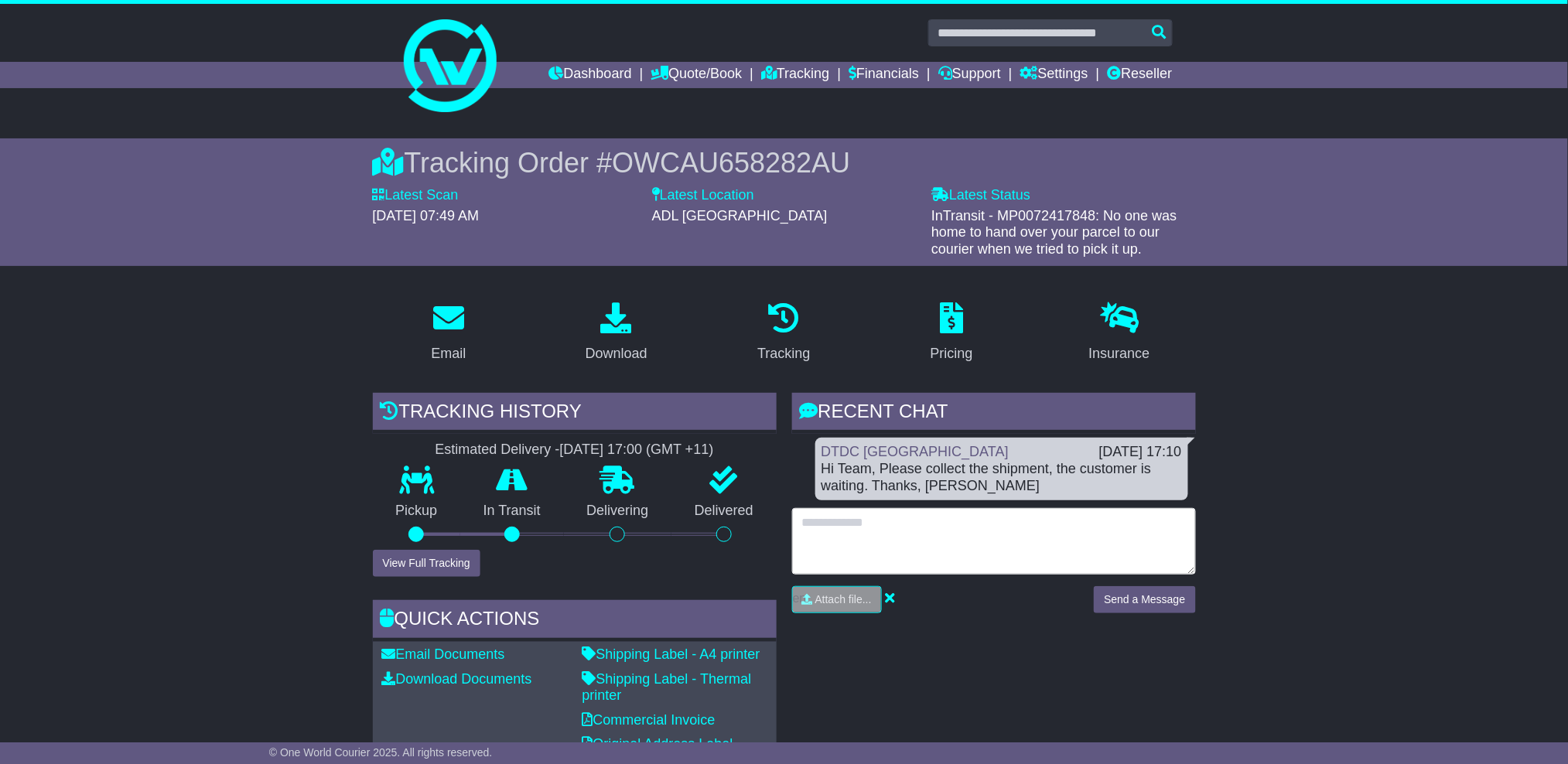
click at [922, 533] on textarea at bounding box center [994, 542] width 404 height 67
paste textarea "**********"
type textarea "**********"
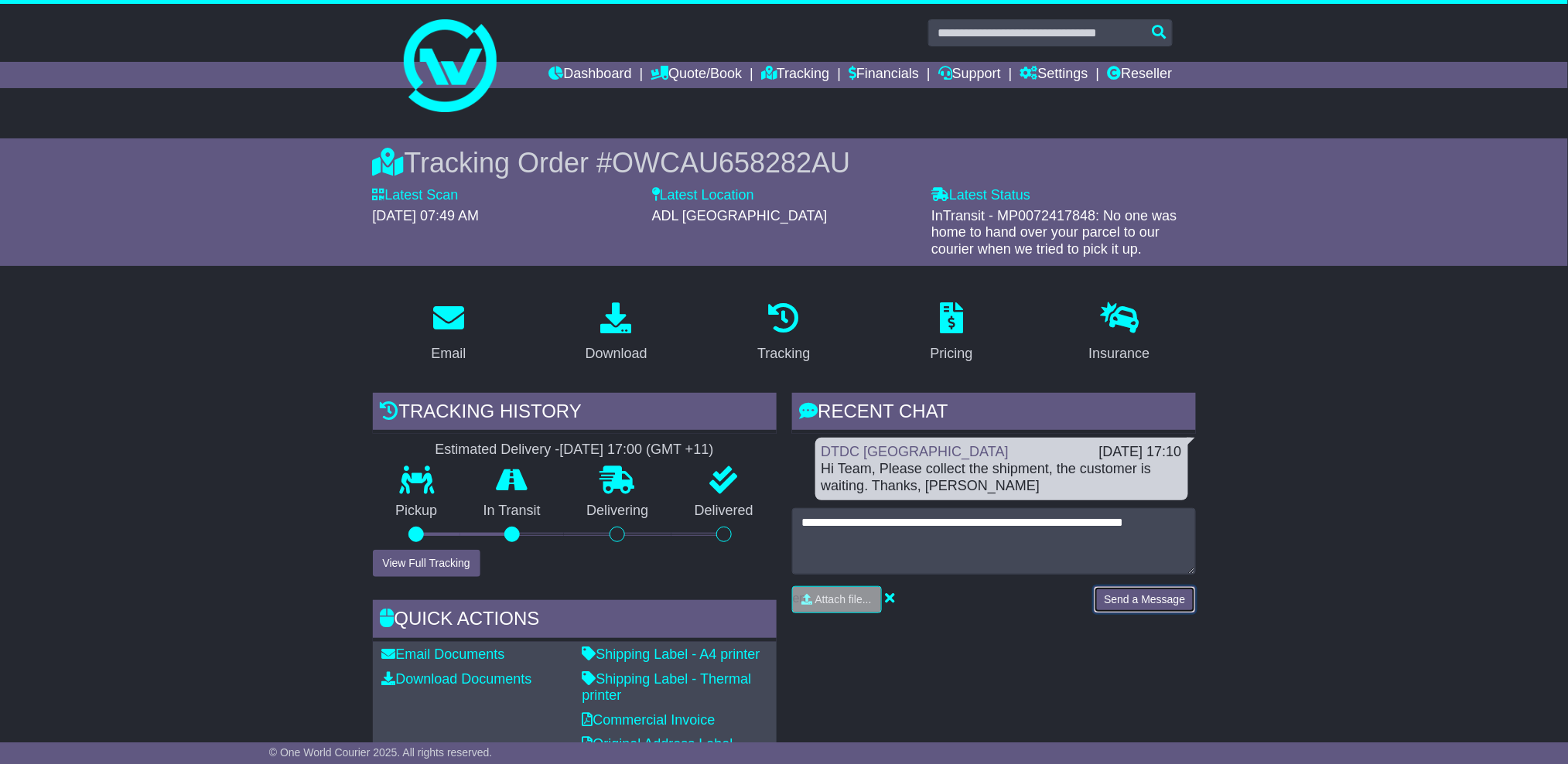
click at [1154, 592] on button "Send a Message" at bounding box center [1145, 599] width 101 height 27
